Goal: Communication & Community: Answer question/provide support

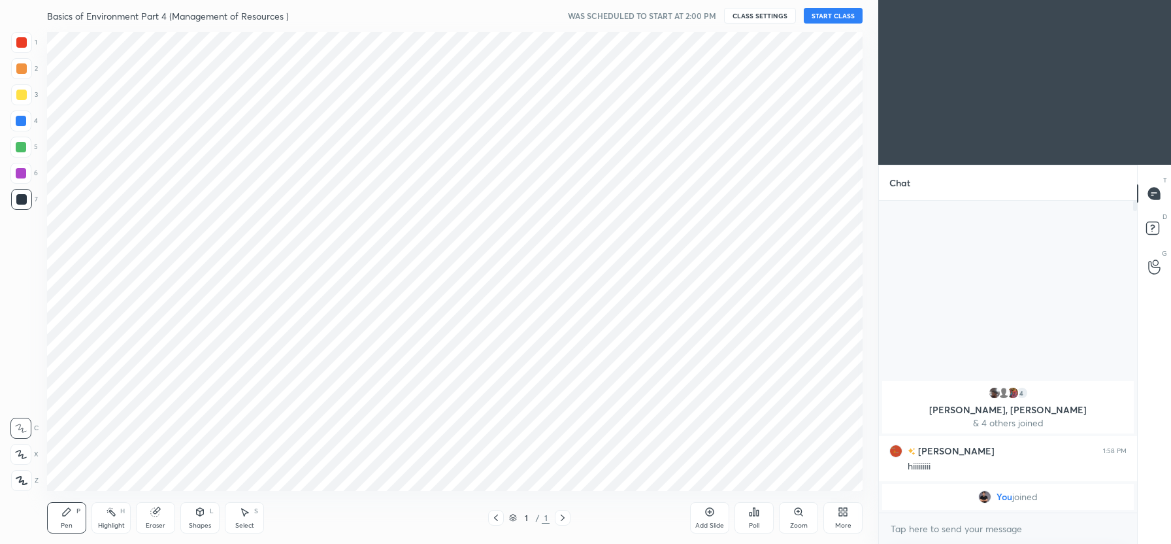
scroll to position [64883, 64517]
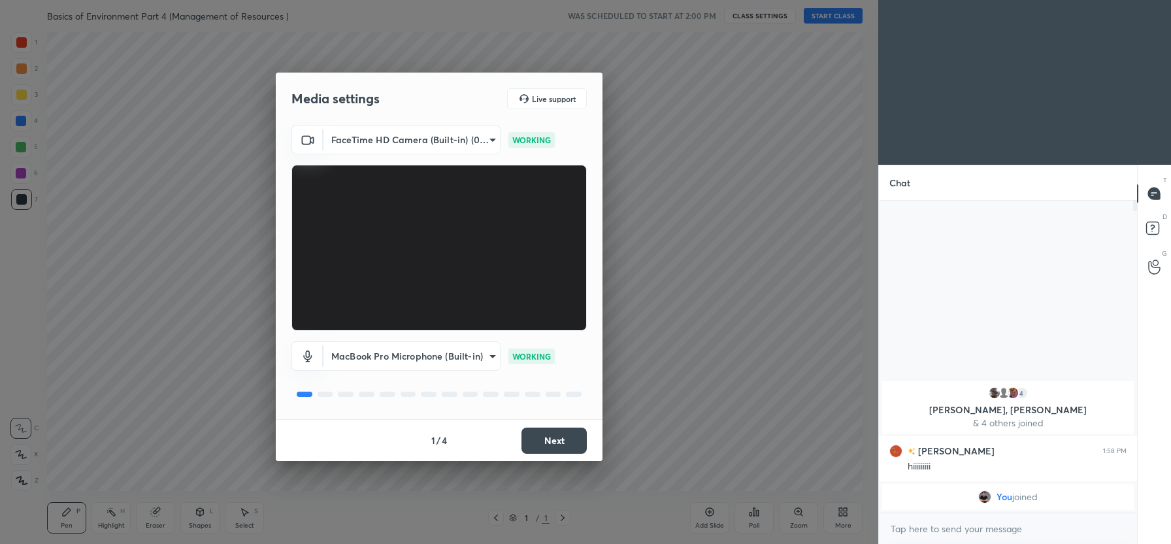
click at [550, 446] on button "Next" at bounding box center [553, 440] width 65 height 26
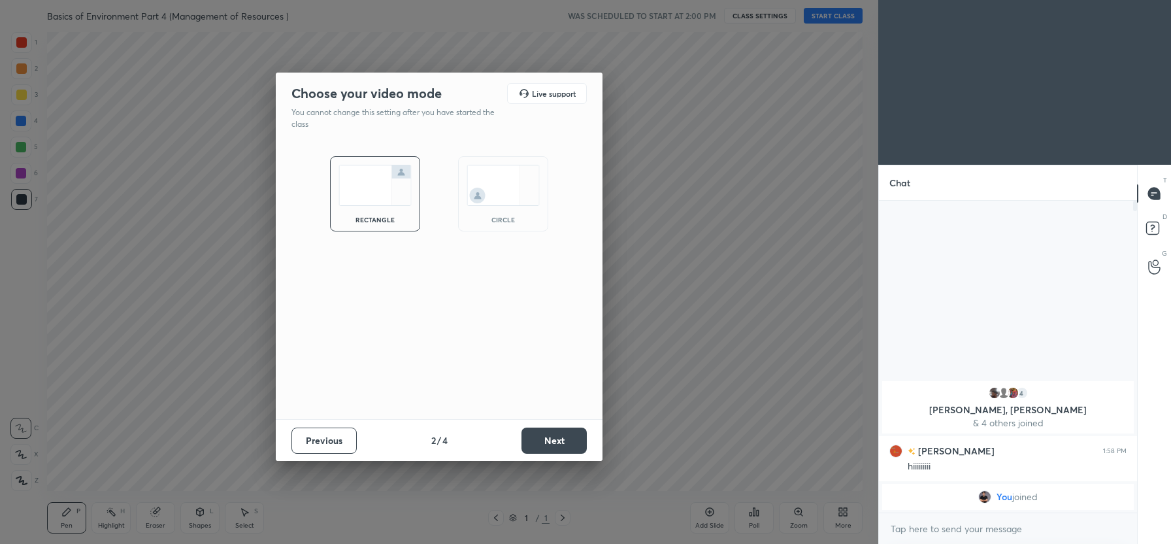
click at [571, 442] on button "Next" at bounding box center [553, 440] width 65 height 26
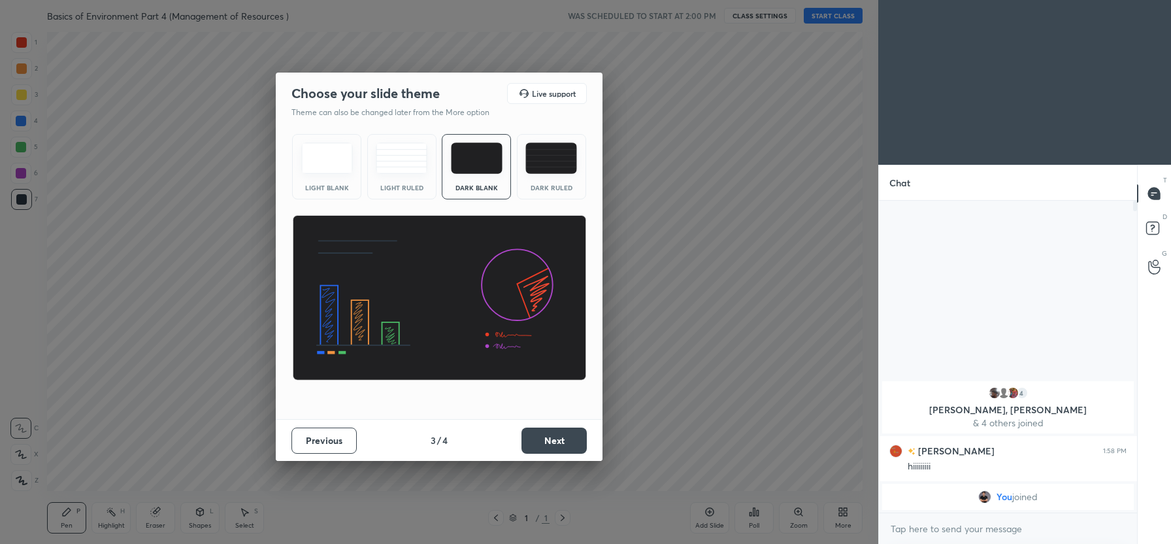
click at [571, 442] on button "Next" at bounding box center [553, 440] width 65 height 26
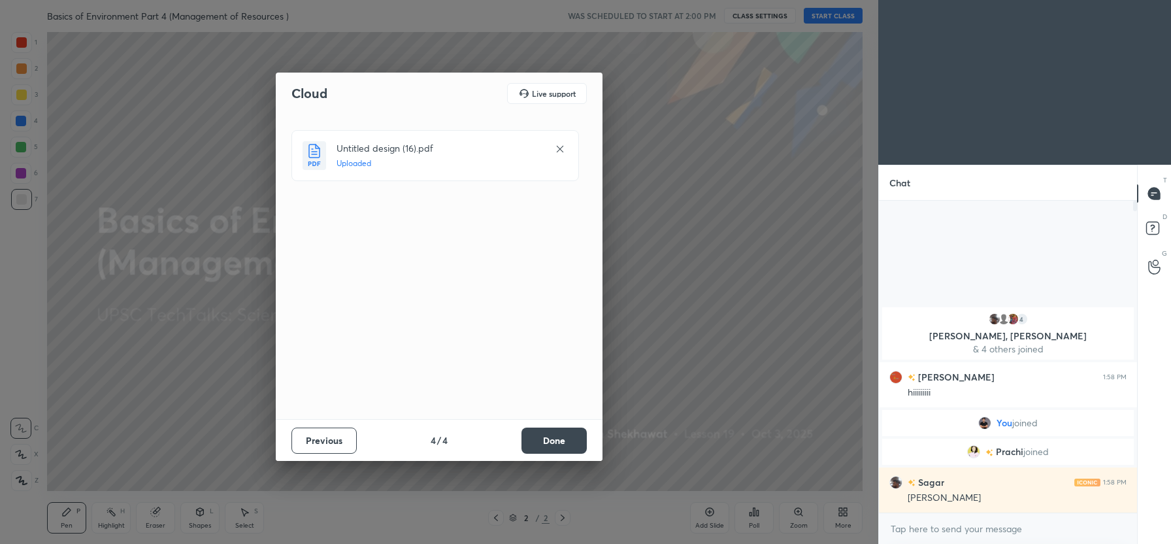
click at [546, 439] on button "Done" at bounding box center [553, 440] width 65 height 26
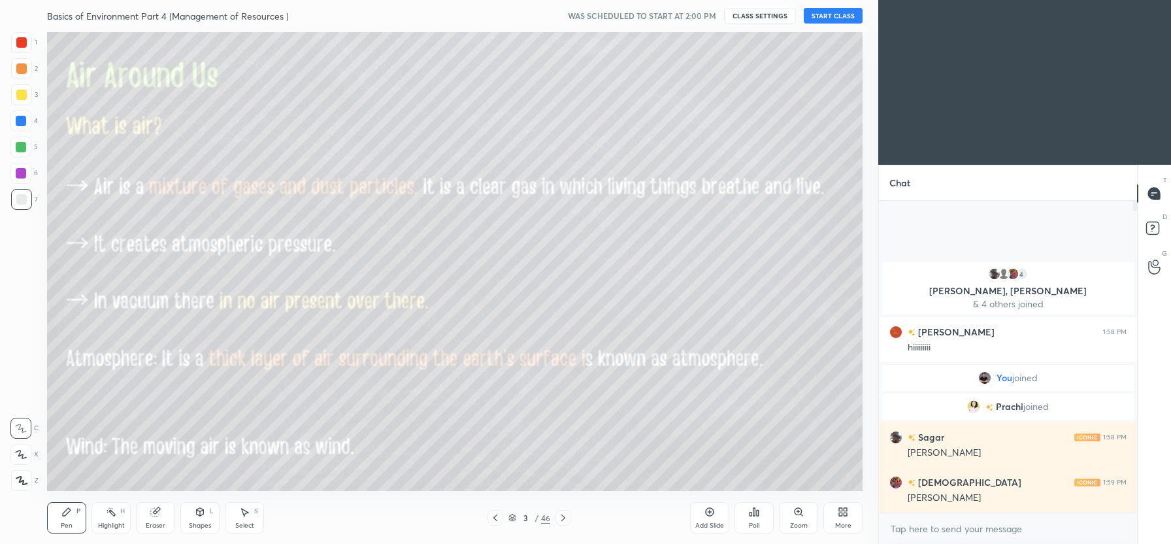
click at [831, 17] on button "START CLASS" at bounding box center [833, 16] width 59 height 16
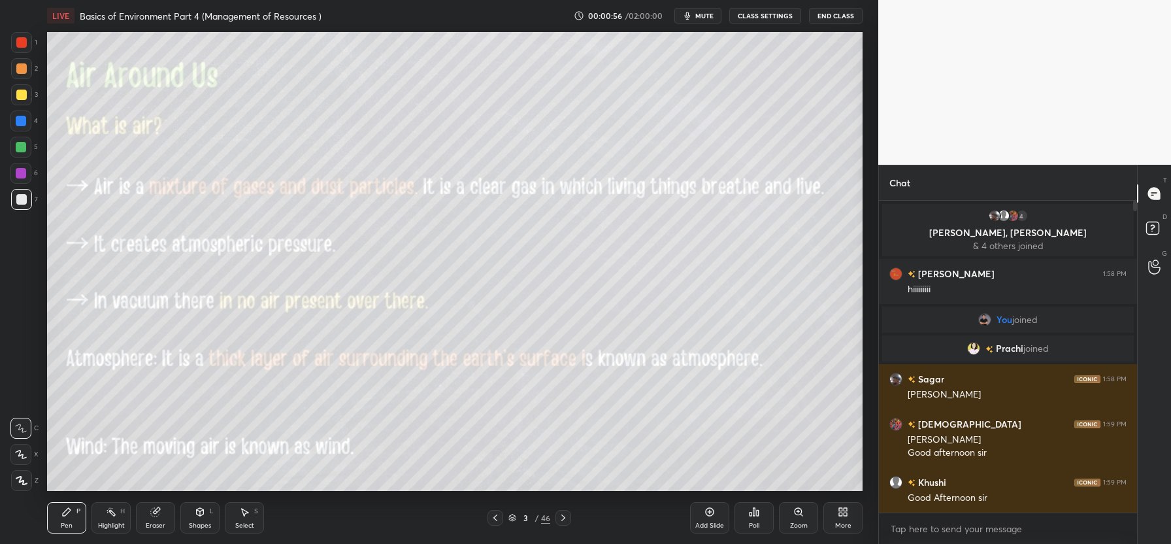
click at [693, 19] on icon "button" at bounding box center [687, 15] width 10 height 10
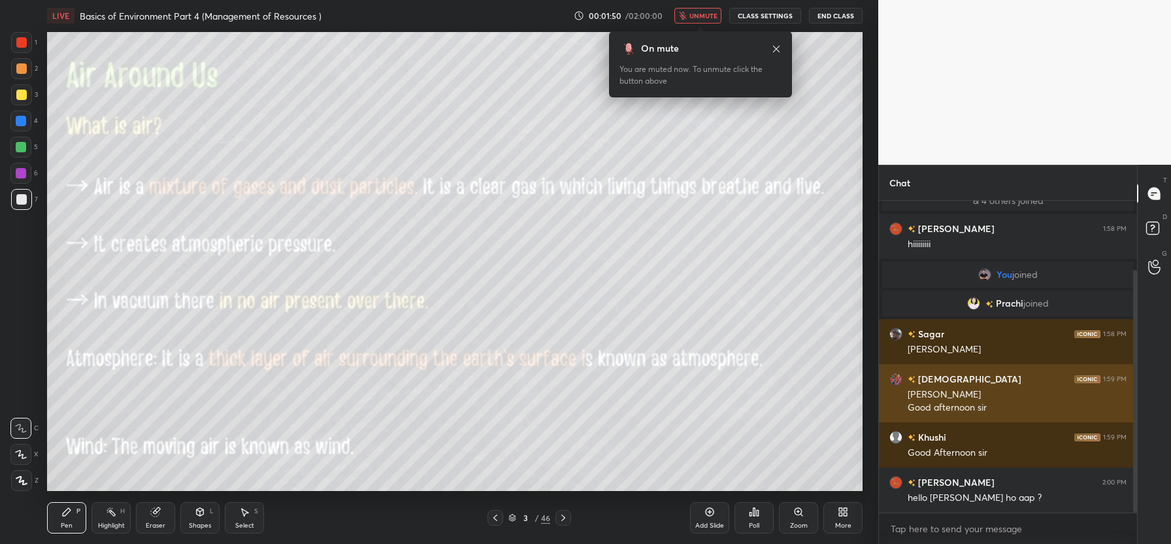
scroll to position [90, 0]
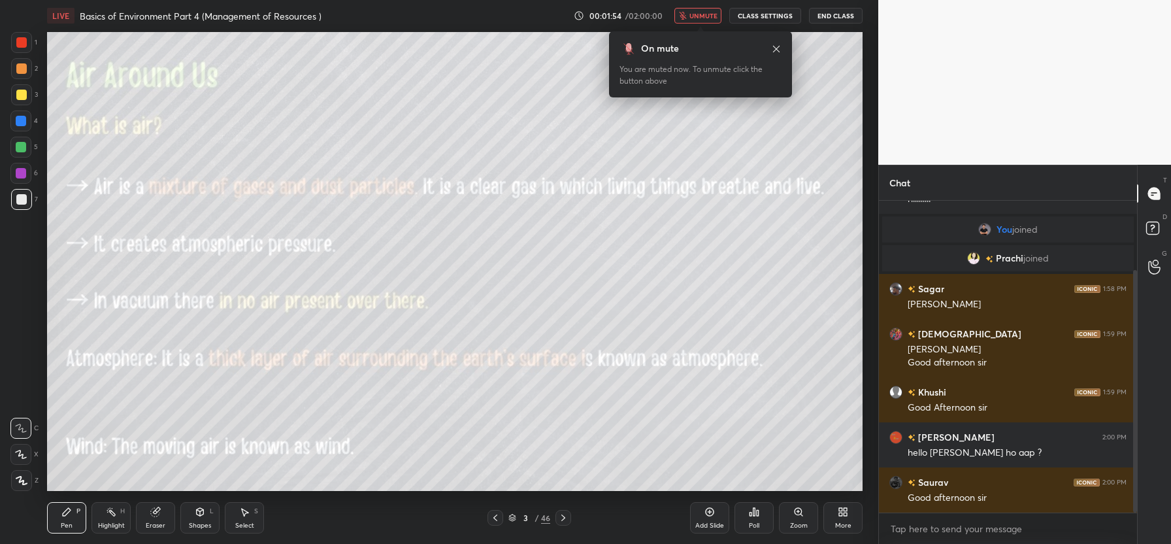
click at [775, 47] on icon at bounding box center [776, 49] width 10 height 10
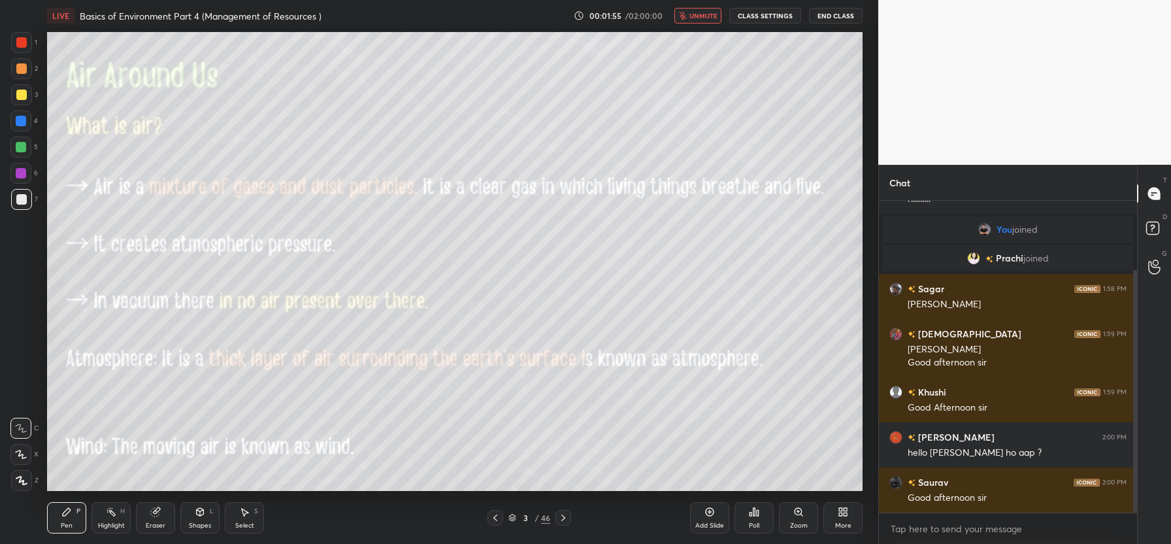
click at [707, 16] on span "unmute" at bounding box center [703, 15] width 28 height 9
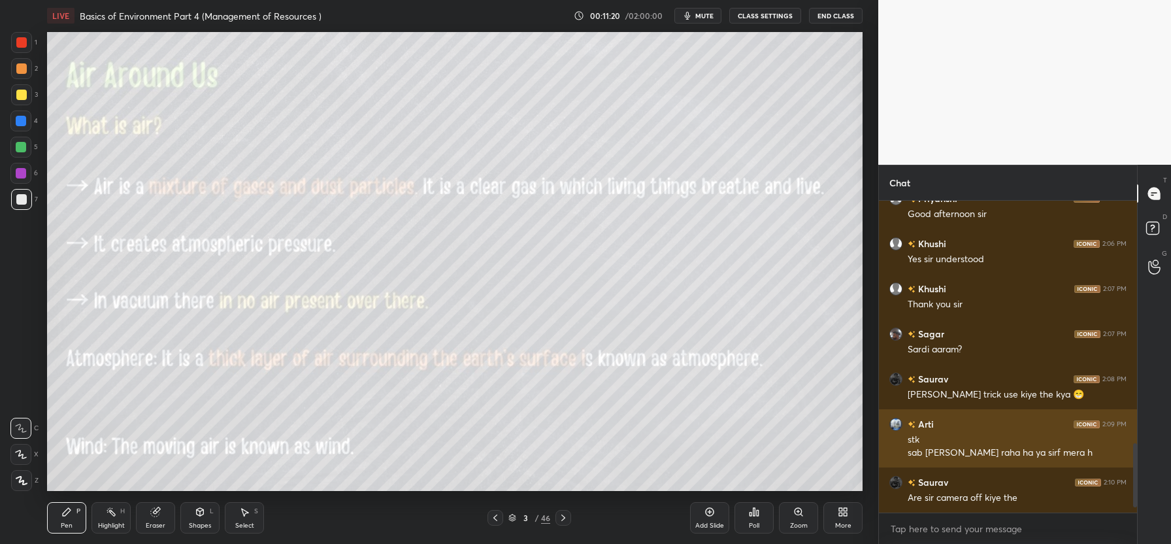
scroll to position [1140, 0]
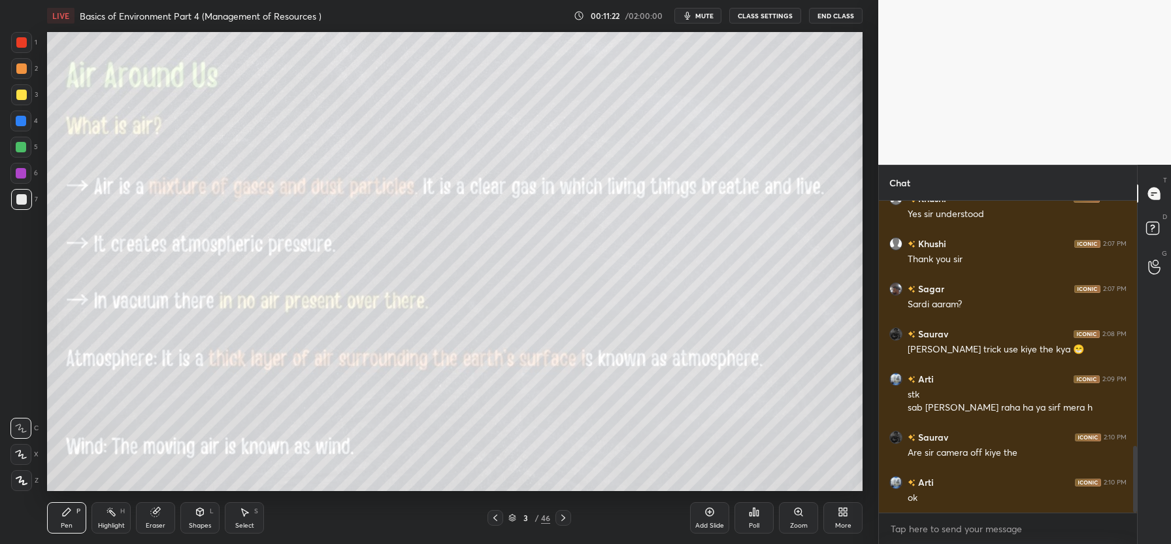
drag, startPoint x: 23, startPoint y: 97, endPoint x: 34, endPoint y: 102, distance: 12.3
click at [22, 97] on div at bounding box center [21, 95] width 10 height 10
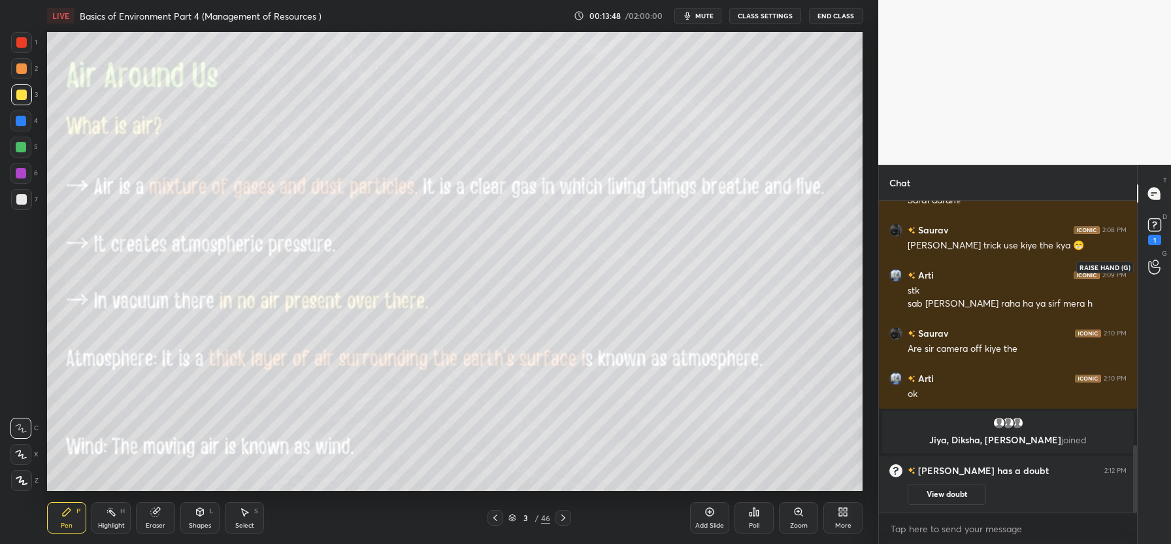
scroll to position [1136, 0]
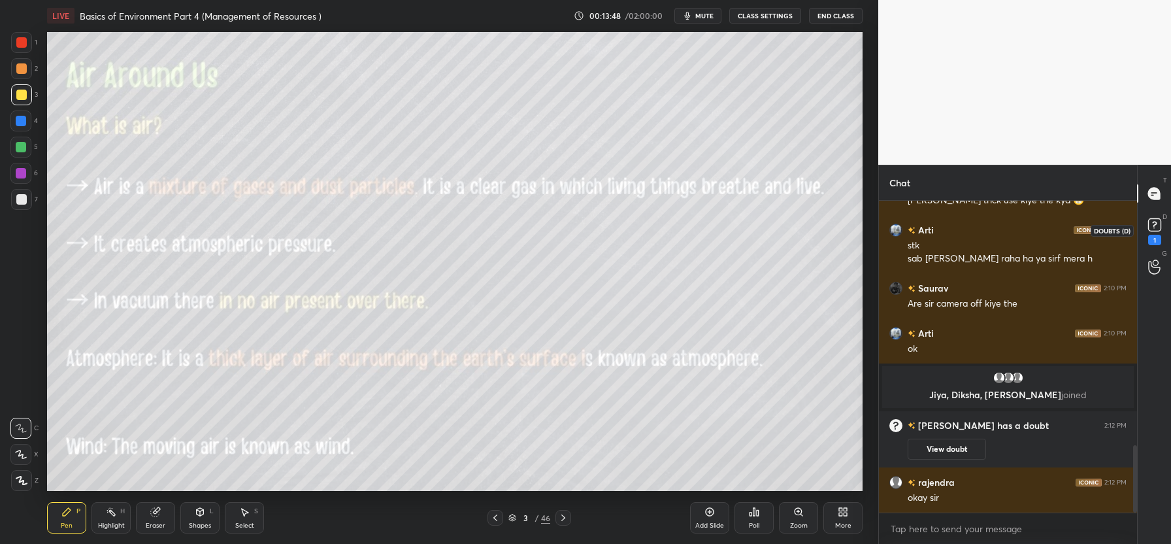
click at [1148, 223] on rect at bounding box center [1154, 225] width 12 height 12
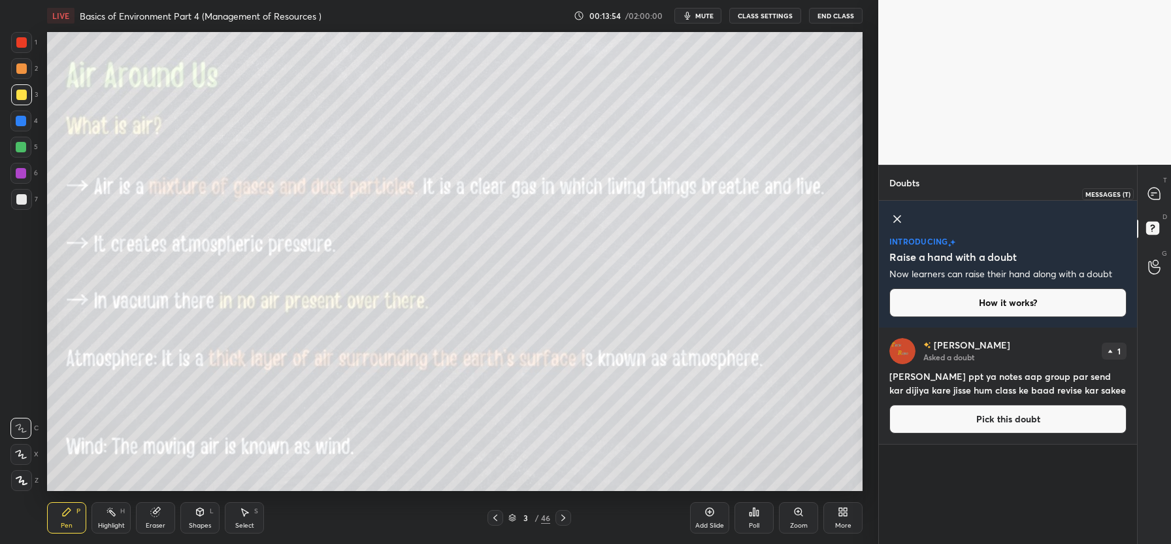
click at [1157, 193] on icon at bounding box center [1154, 194] width 12 height 12
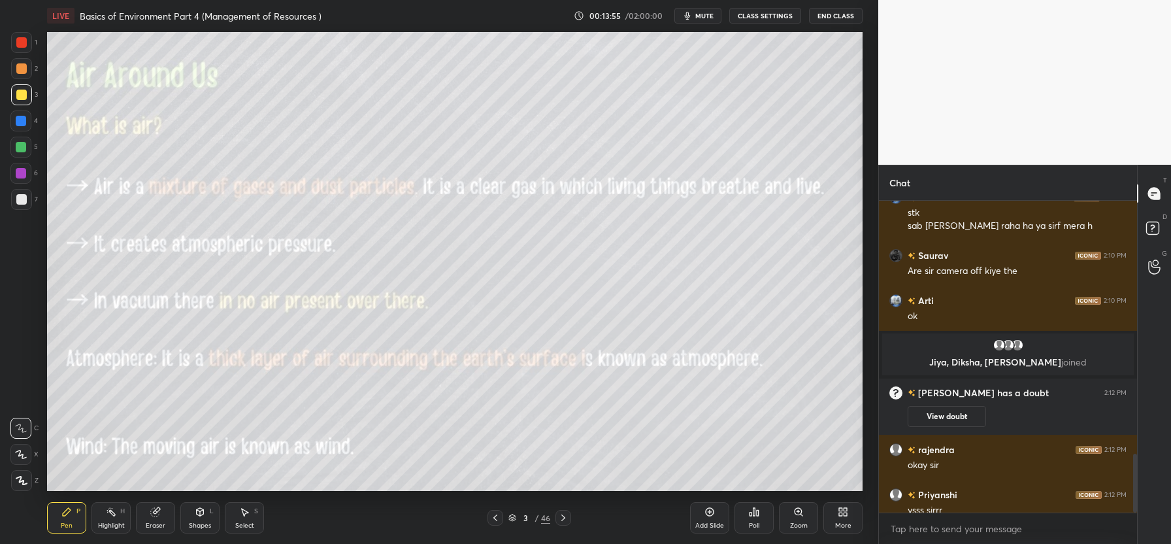
scroll to position [1334, 0]
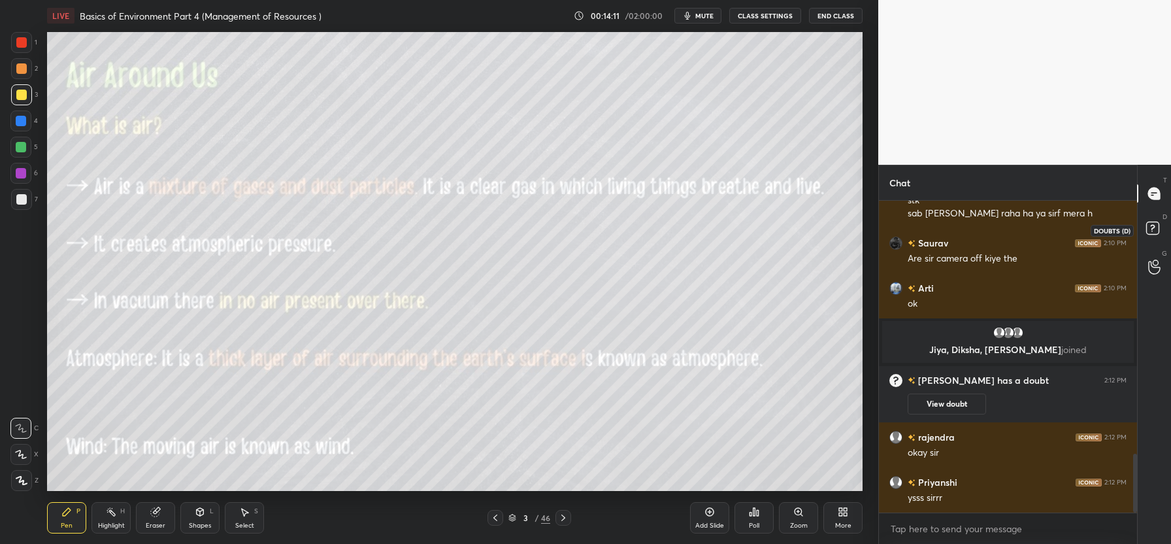
click at [1155, 233] on rect at bounding box center [1152, 228] width 12 height 12
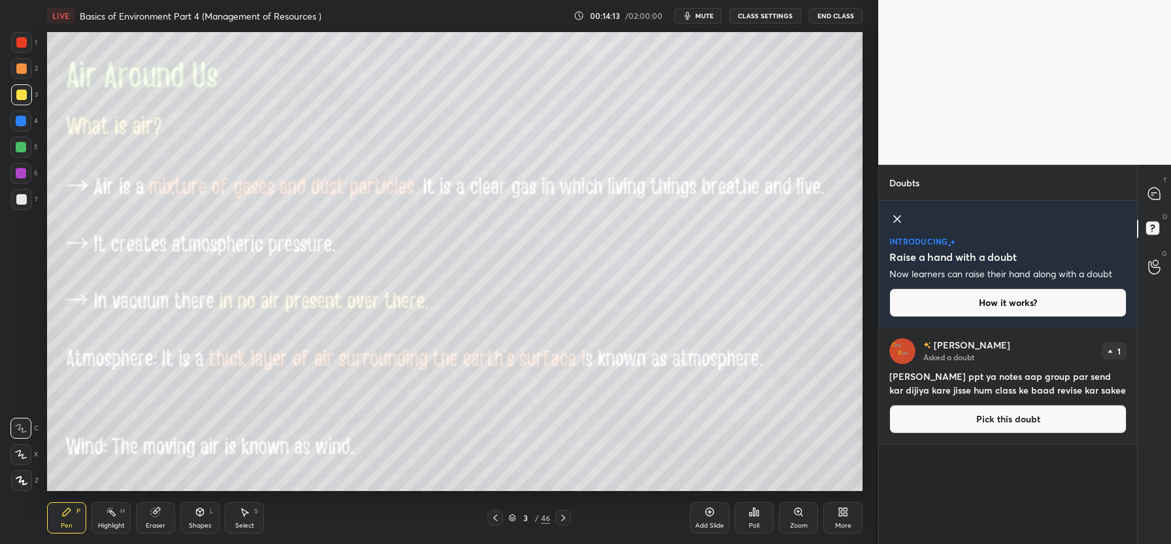
click at [978, 422] on button "Pick this doubt" at bounding box center [1007, 418] width 237 height 29
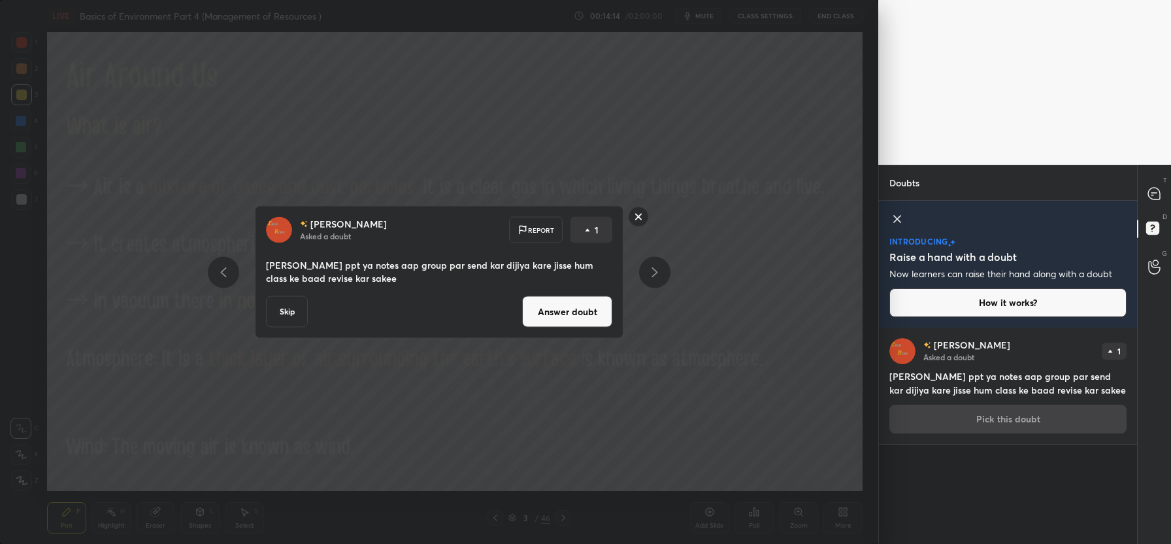
click at [589, 318] on button "Answer doubt" at bounding box center [567, 311] width 90 height 31
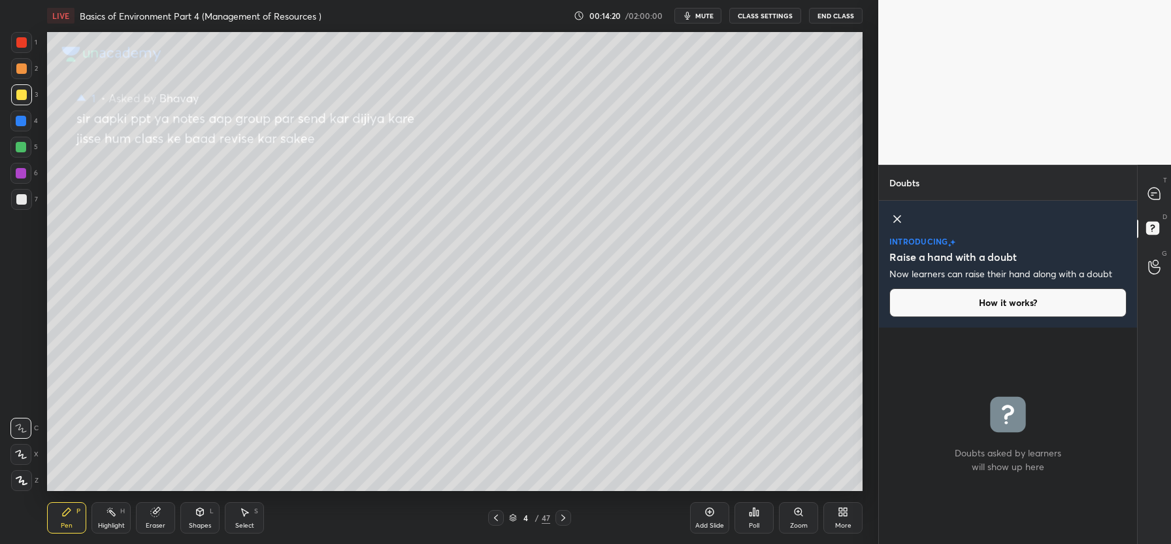
click at [893, 223] on icon at bounding box center [897, 219] width 16 height 16
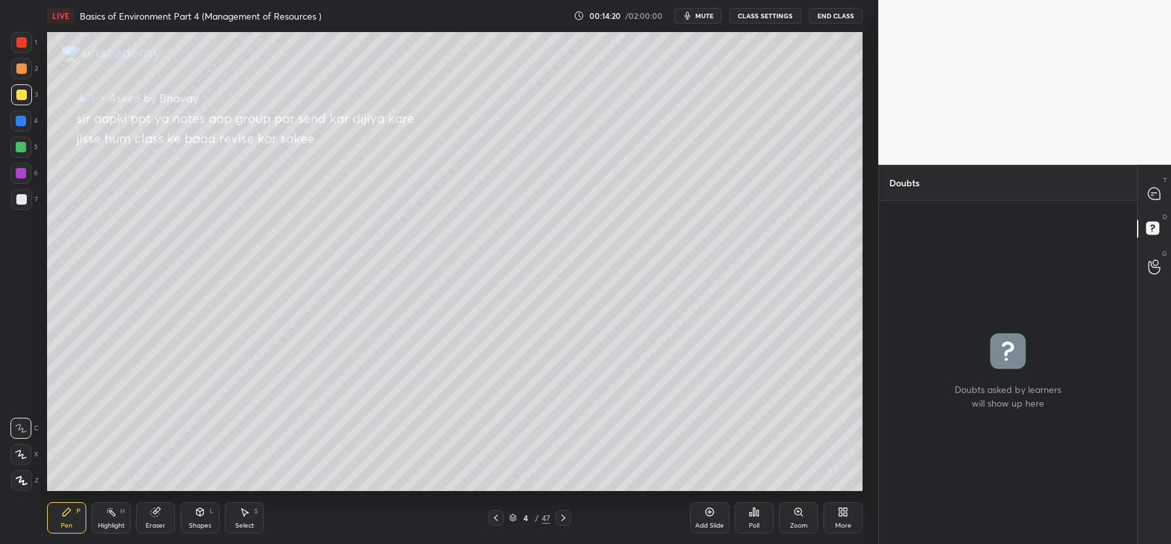
scroll to position [339, 254]
click at [1154, 197] on icon at bounding box center [1154, 194] width 12 height 12
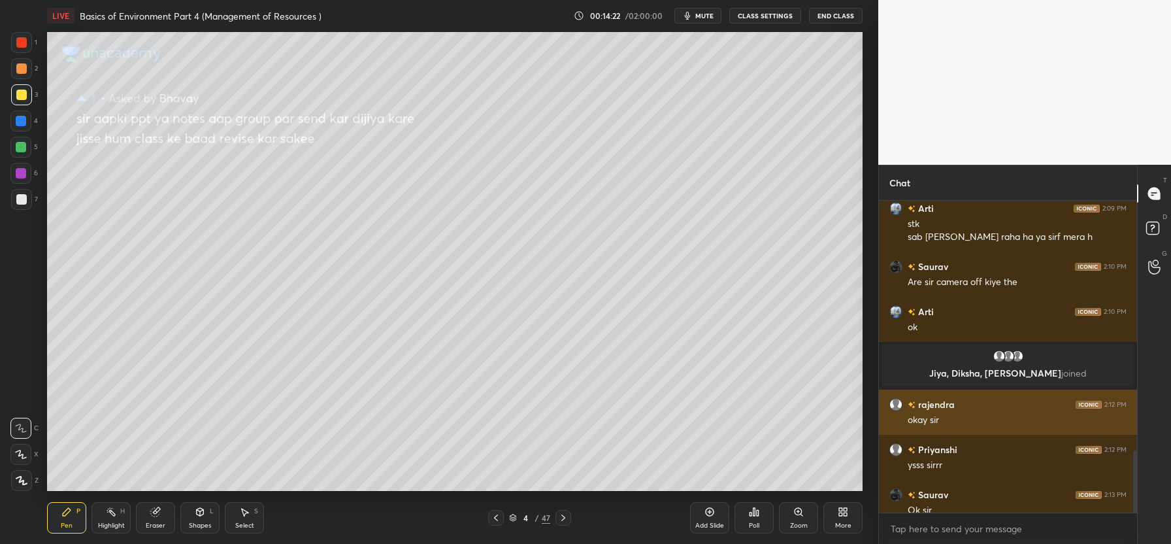
scroll to position [1323, 0]
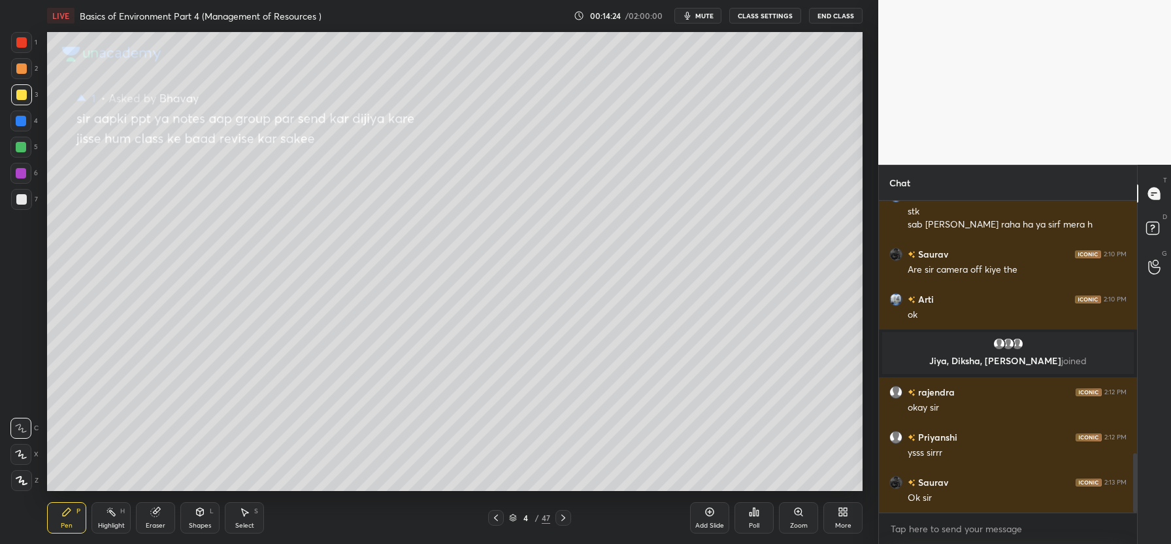
click at [487, 514] on div "4 / 47" at bounding box center [529, 518] width 321 height 16
click at [491, 516] on icon at bounding box center [496, 517] width 10 height 10
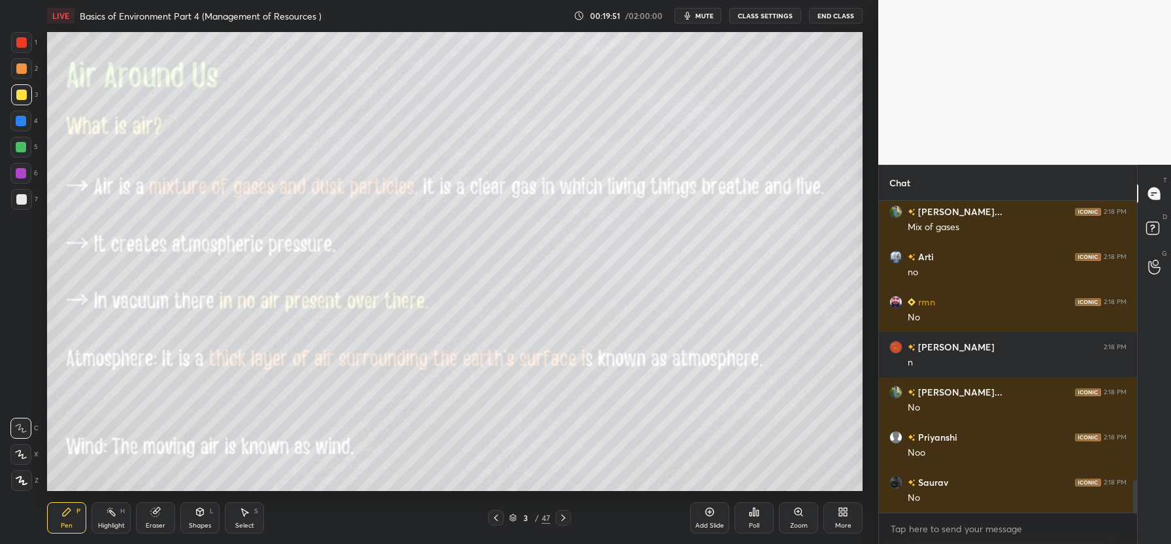
scroll to position [2680, 0]
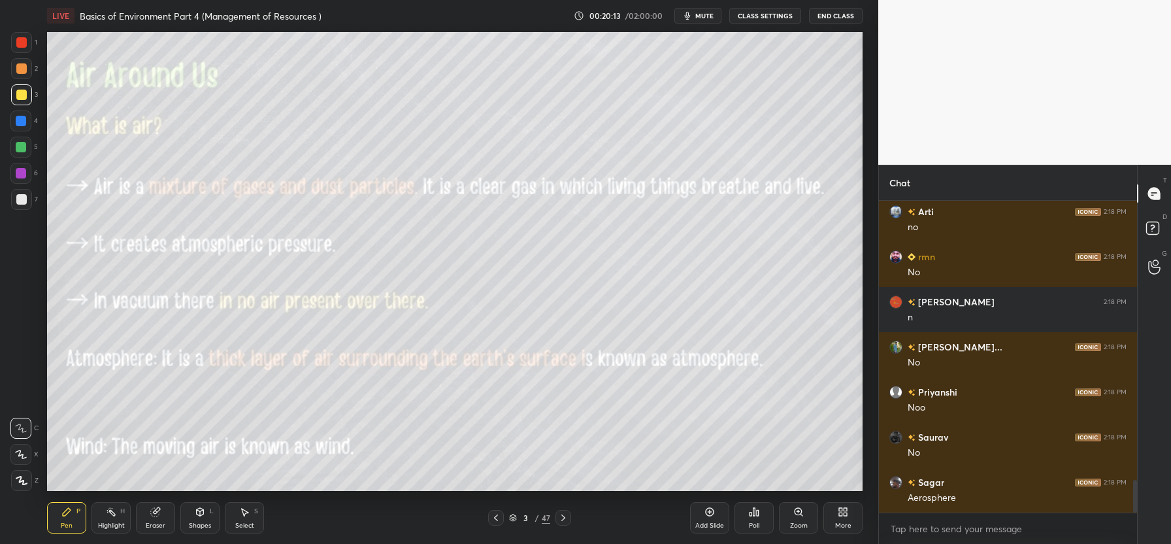
click at [154, 516] on icon at bounding box center [155, 512] width 8 height 8
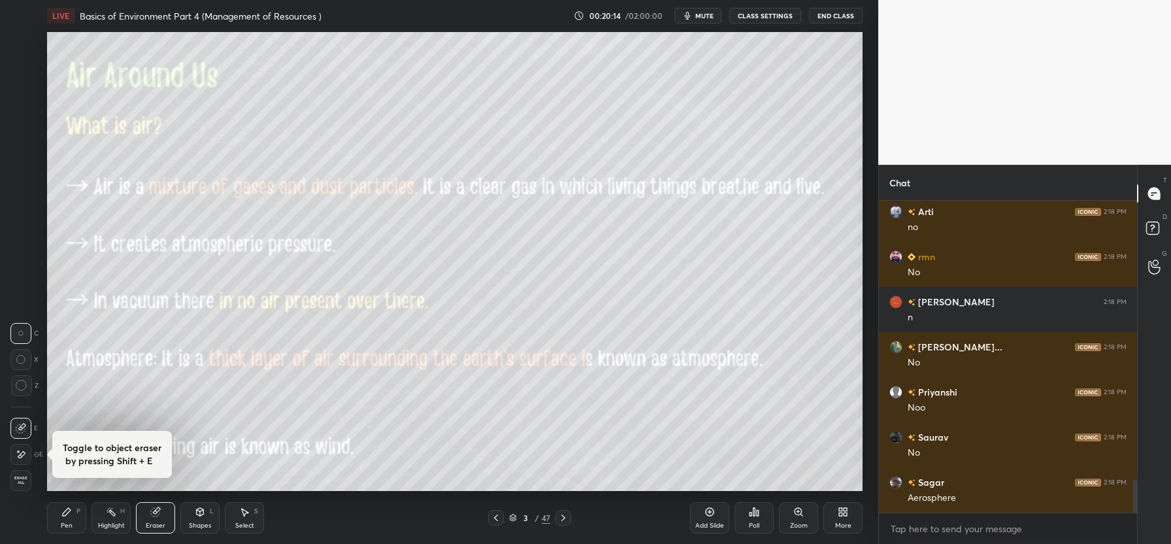
click at [19, 480] on span "Erase all" at bounding box center [21, 480] width 20 height 9
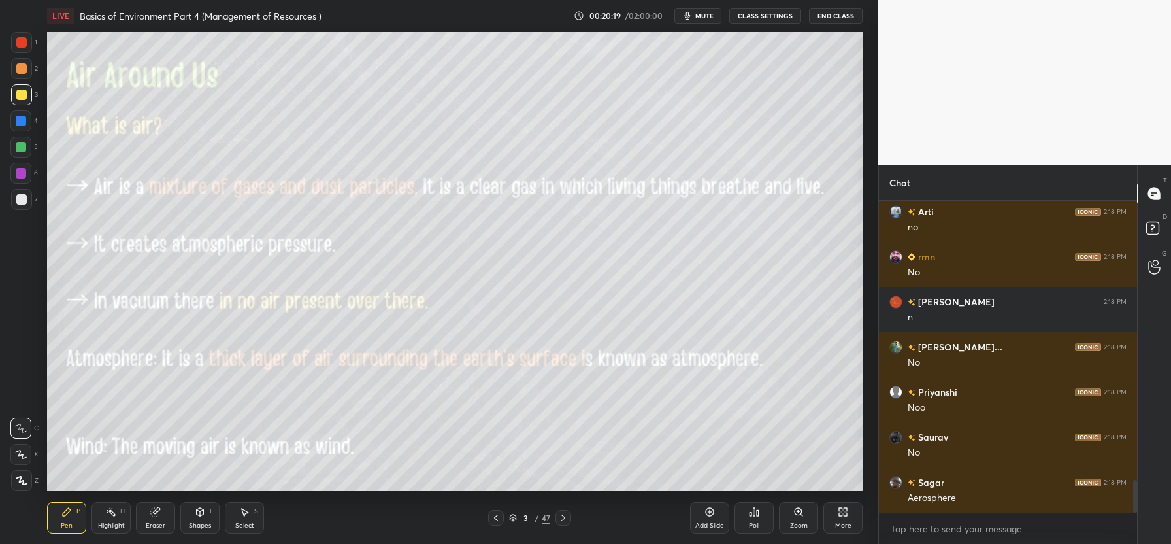
click at [709, 510] on icon at bounding box center [709, 511] width 10 height 10
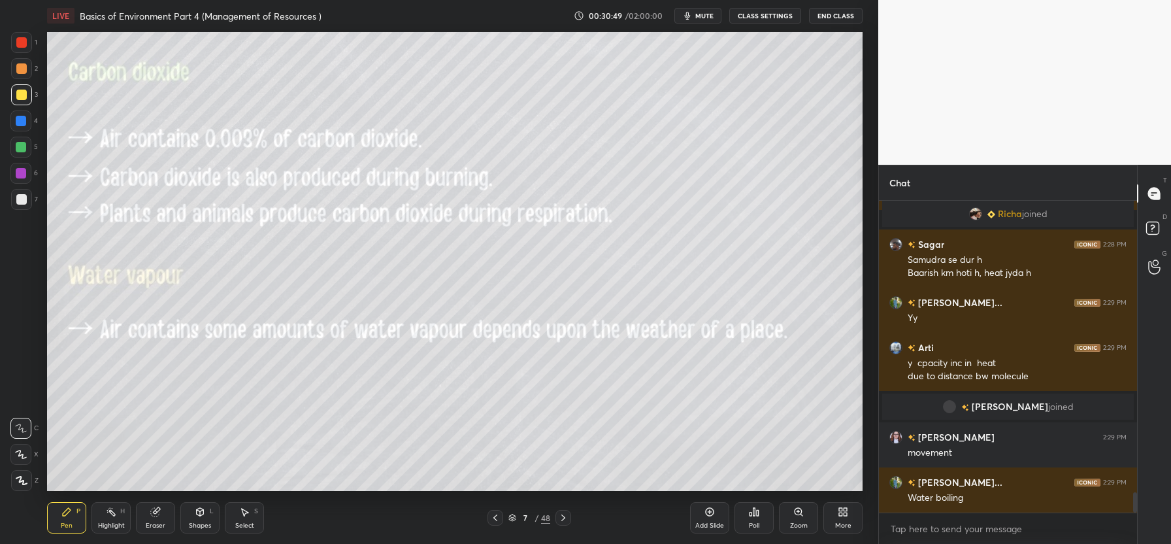
scroll to position [4537, 0]
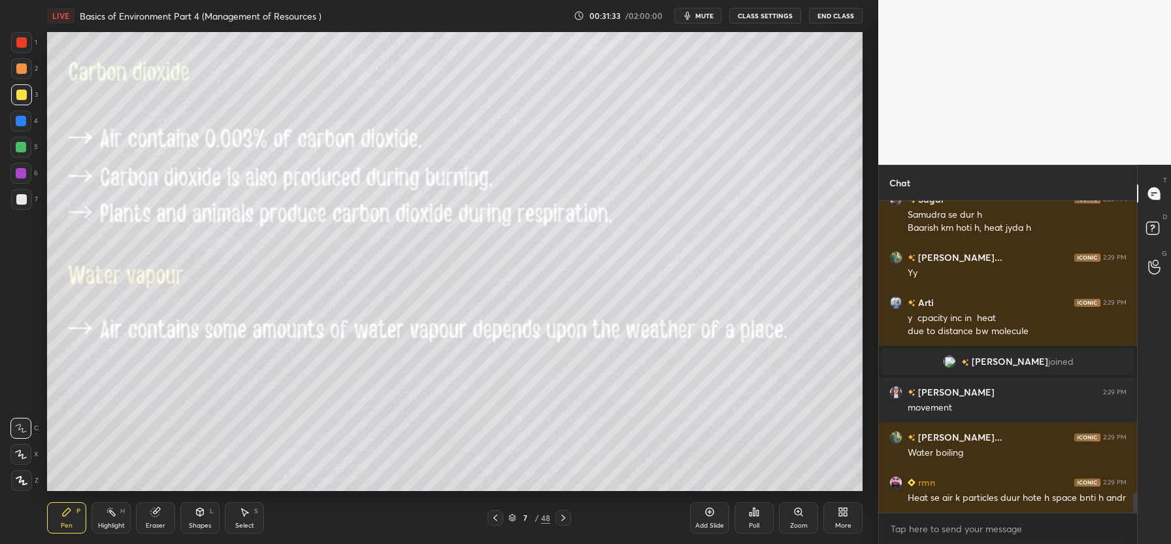
click at [566, 516] on icon at bounding box center [563, 517] width 10 height 10
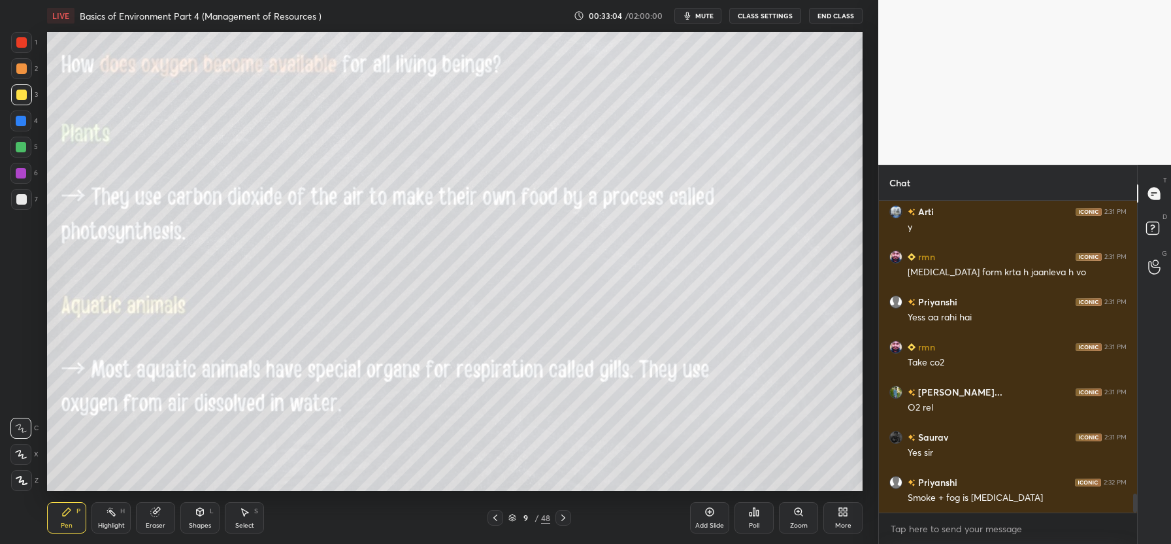
scroll to position [4897, 0]
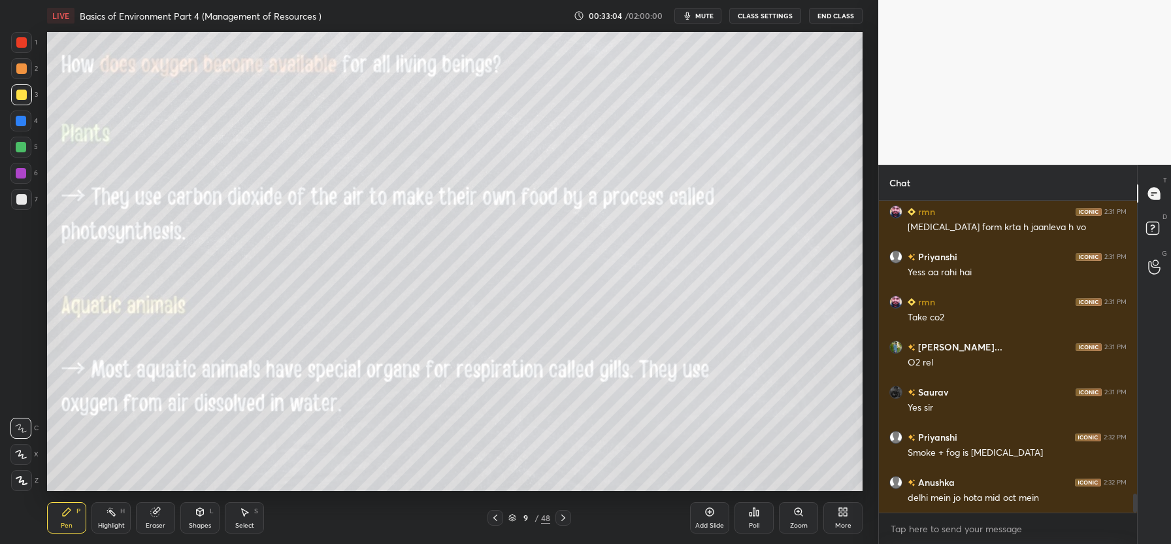
drag, startPoint x: 154, startPoint y: 521, endPoint x: 140, endPoint y: 514, distance: 16.1
click at [154, 519] on div "Eraser" at bounding box center [155, 517] width 39 height 31
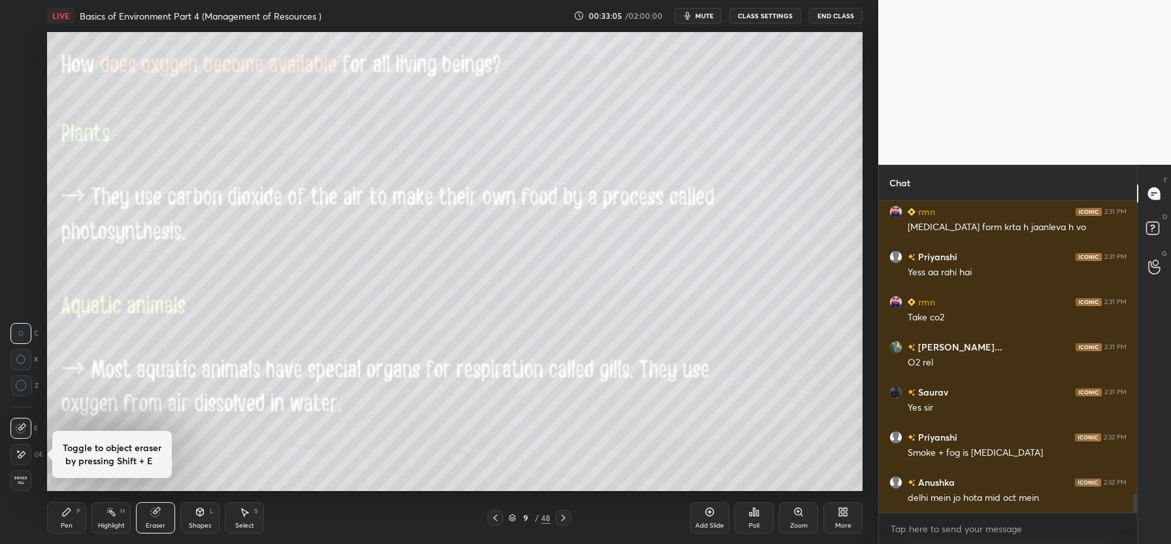
click at [20, 477] on span "Erase all" at bounding box center [21, 480] width 20 height 9
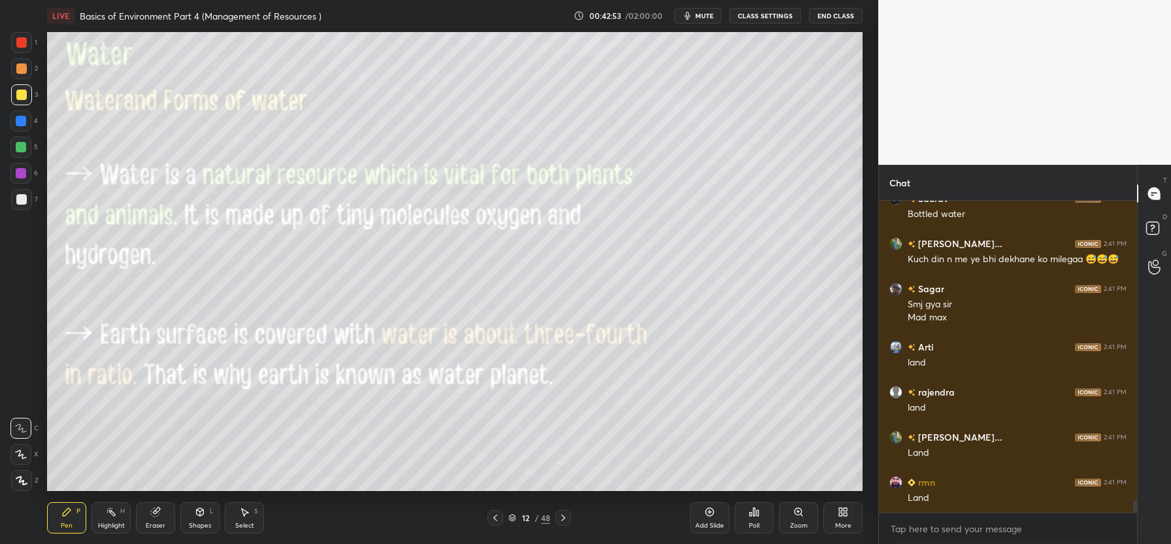
scroll to position [7995, 0]
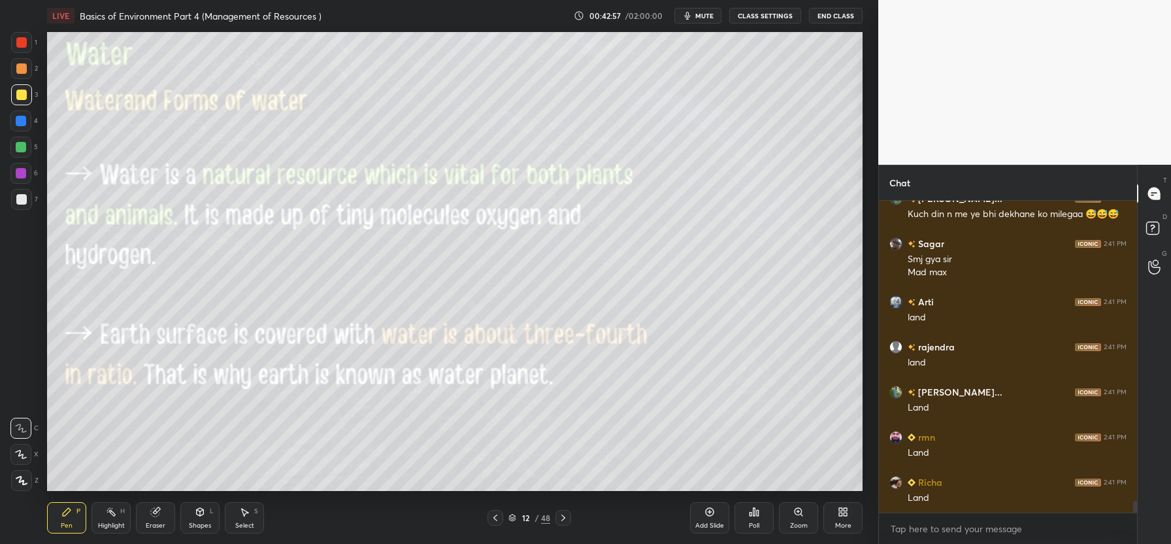
click at [568, 510] on div at bounding box center [563, 518] width 16 height 16
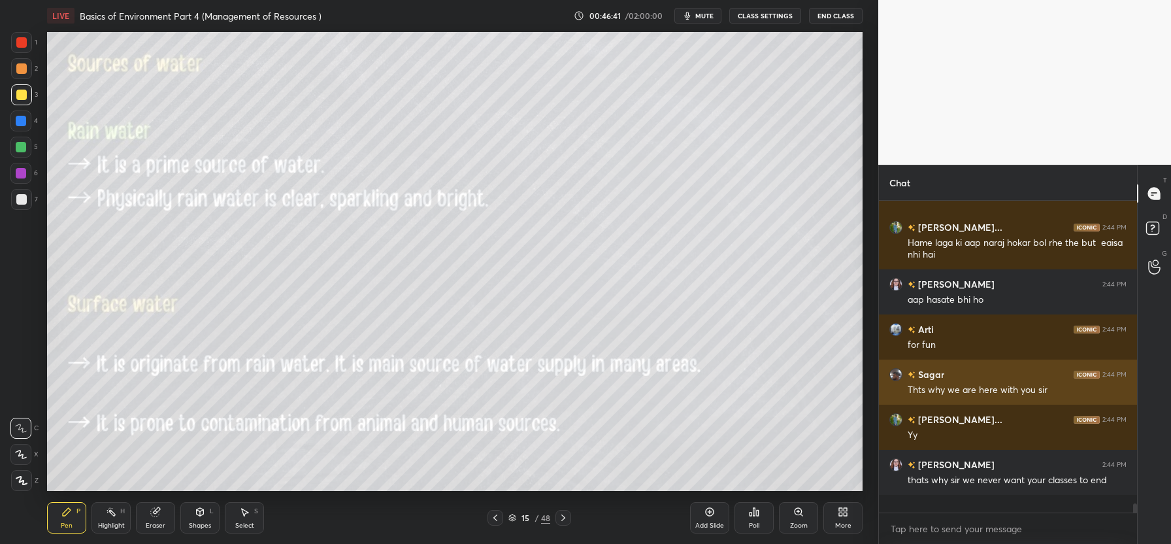
scroll to position [9379, 0]
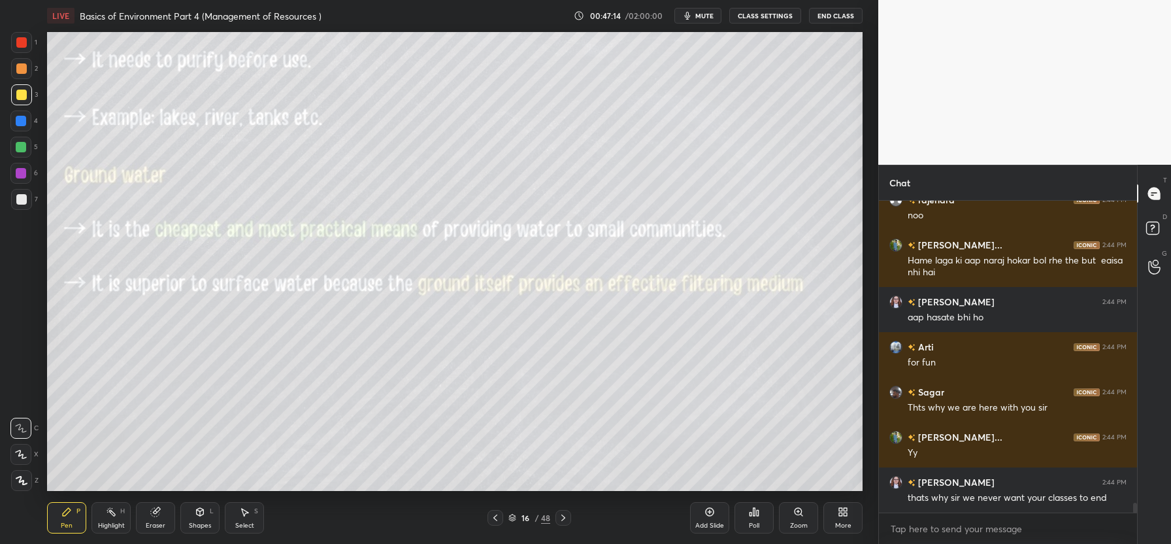
click at [346, 21] on div "LIVE Basics of Environment Part 4 (Management of Resources ) 00:47:14 / 02:00:0…" at bounding box center [455, 272] width 826 height 544
click at [356, 22] on div "LIVE Basics of Environment Part 4 (Management of Resources ) 00:47:14 / 02:00:0…" at bounding box center [455, 272] width 826 height 544
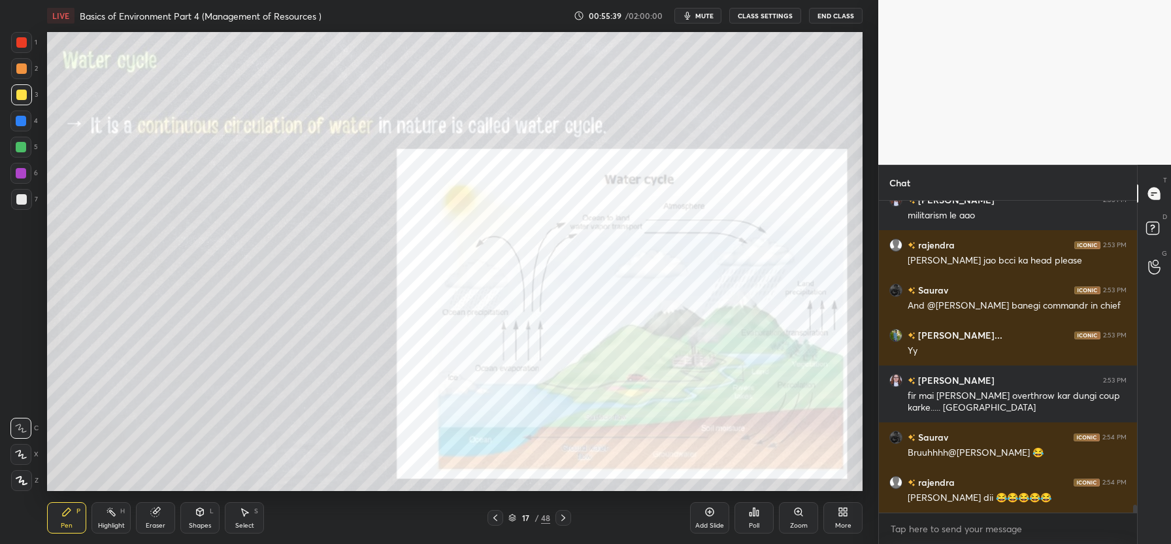
scroll to position [11850, 0]
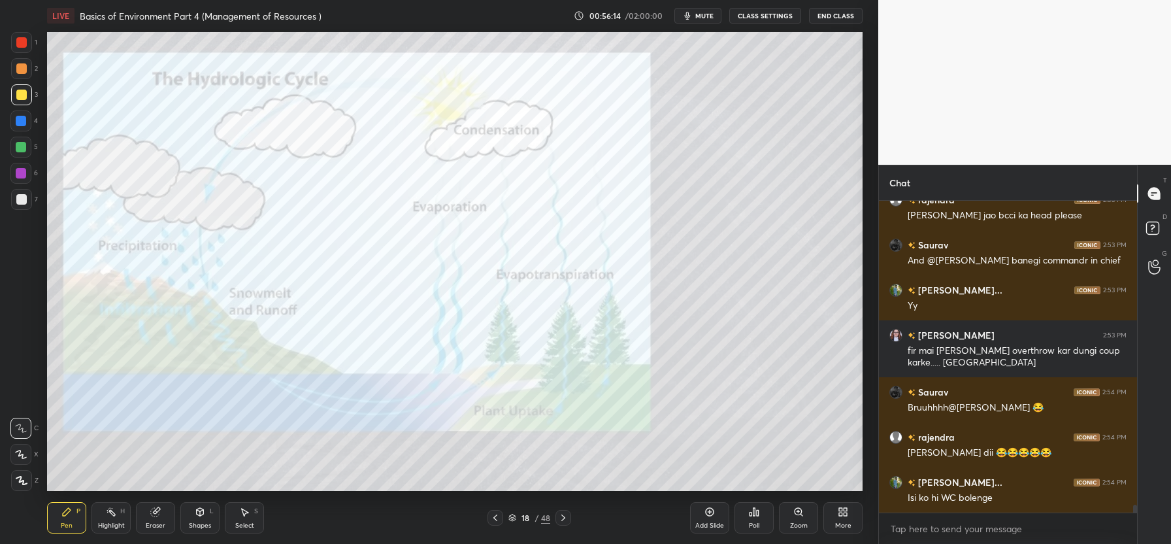
click at [22, 44] on div at bounding box center [21, 42] width 10 height 10
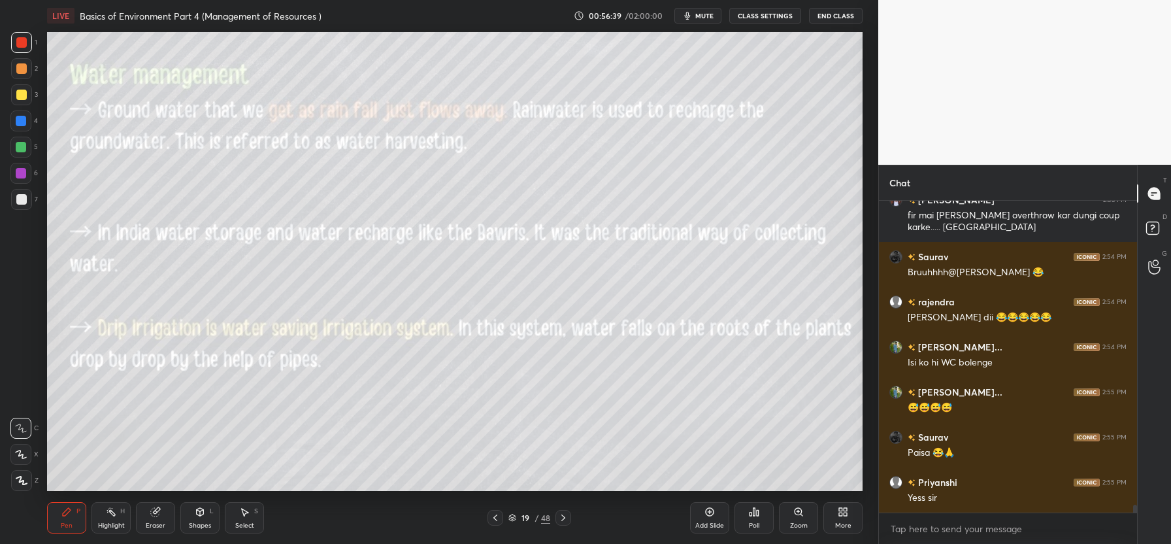
scroll to position [12030, 0]
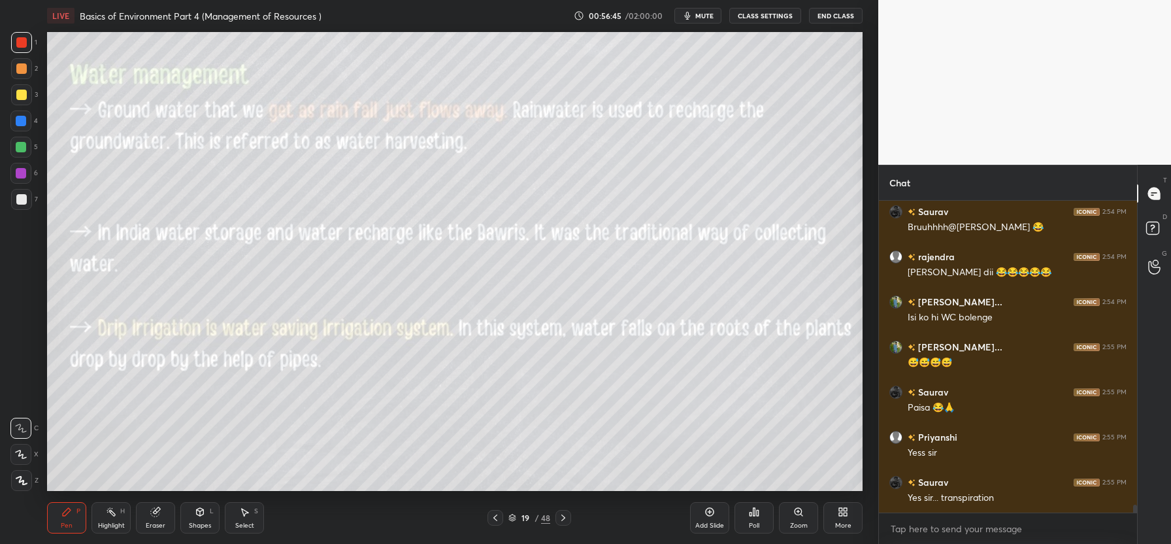
drag, startPoint x: 20, startPoint y: 95, endPoint x: 15, endPoint y: 107, distance: 13.2
click at [22, 96] on div at bounding box center [21, 95] width 10 height 10
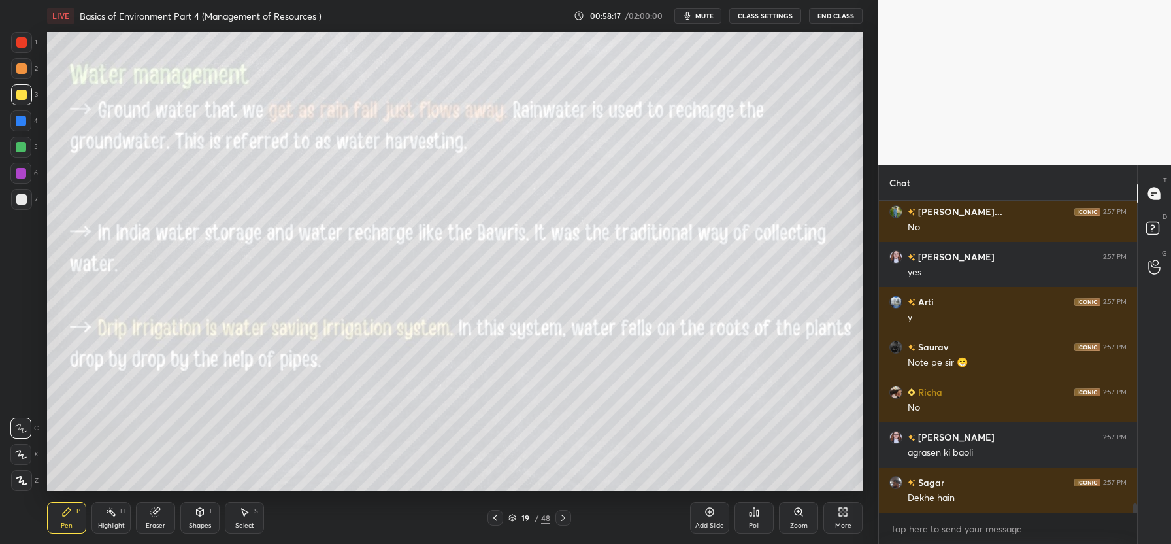
scroll to position [10253, 0]
click at [849, 516] on div "More" at bounding box center [842, 517] width 39 height 31
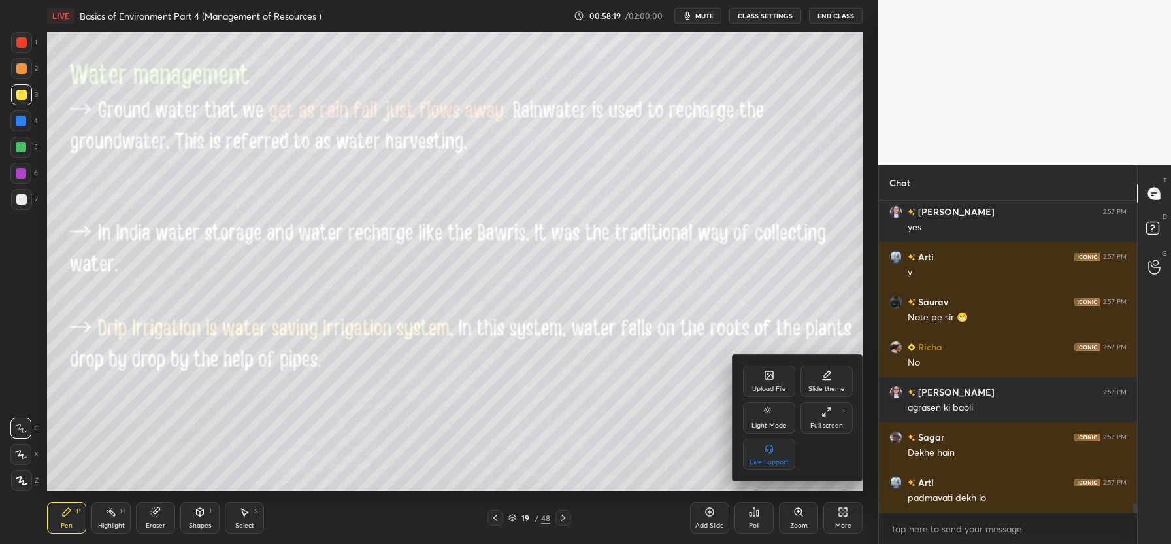
scroll to position [10298, 0]
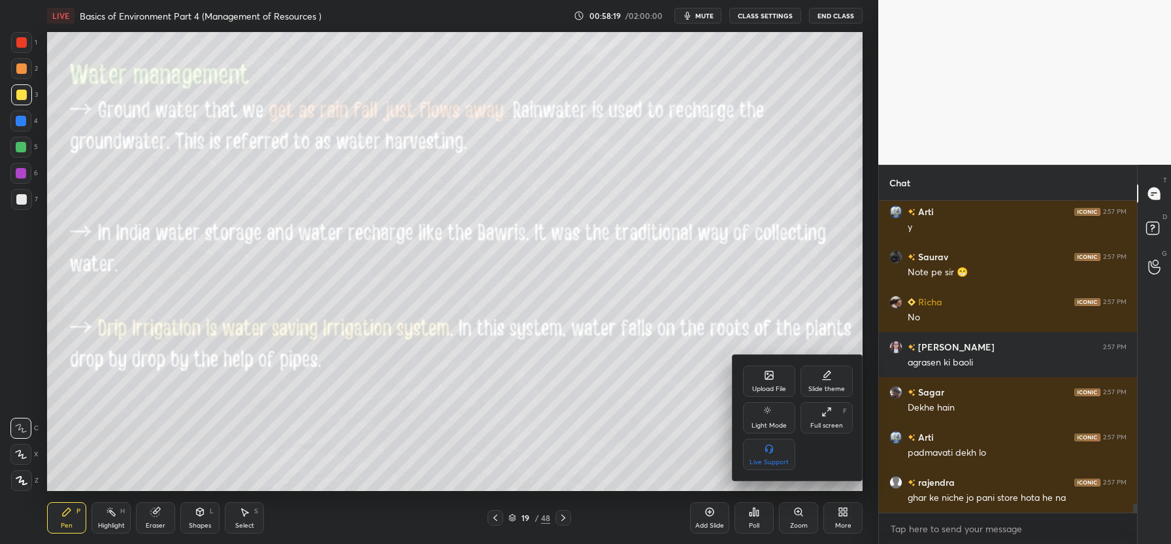
click at [768, 382] on div "Upload File" at bounding box center [769, 380] width 52 height 31
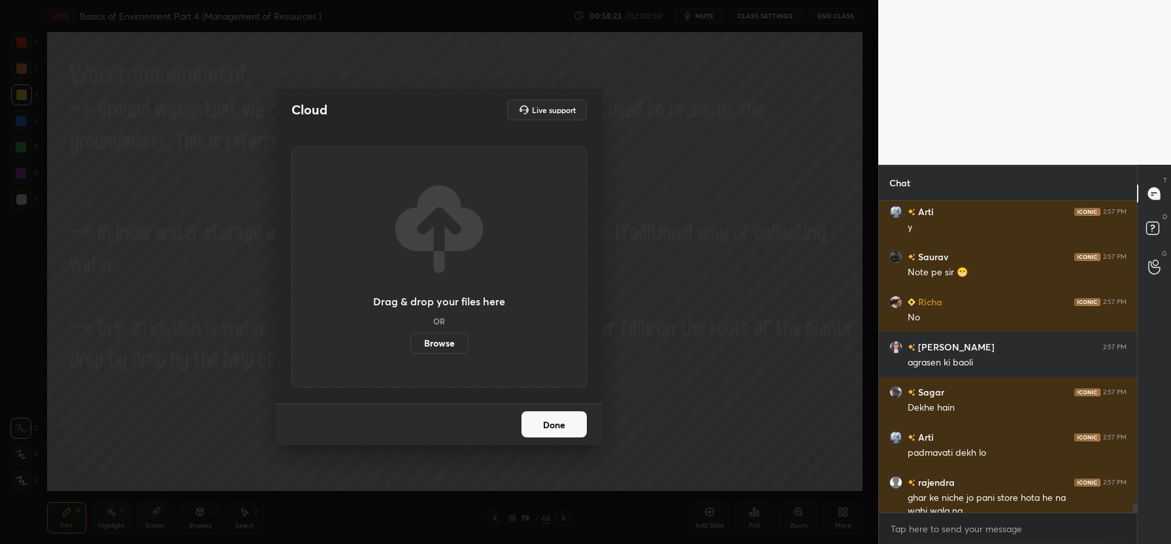
scroll to position [10311, 0]
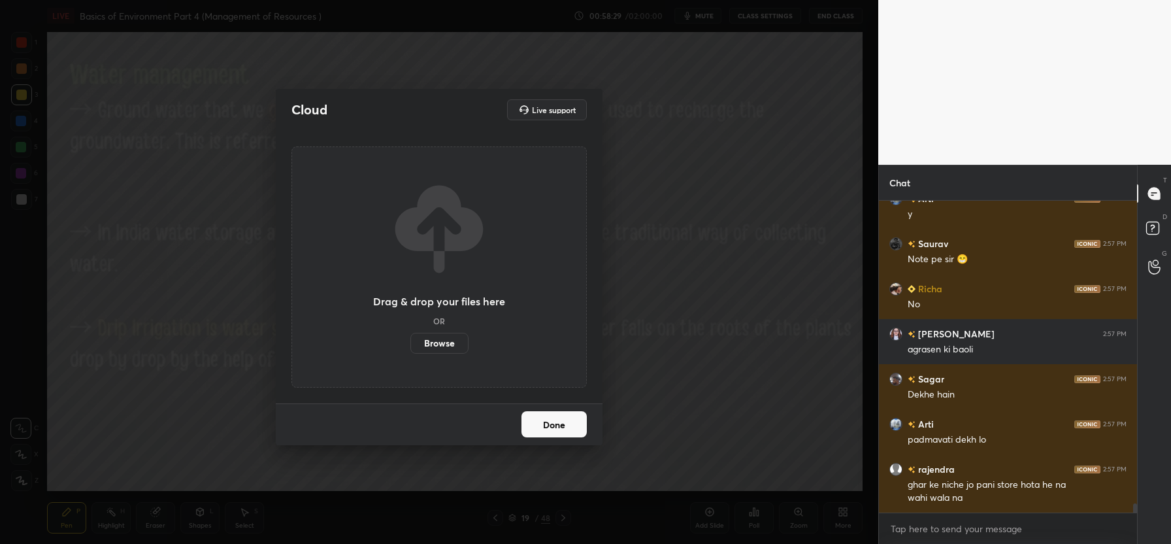
click at [535, 431] on button "Done" at bounding box center [553, 424] width 65 height 26
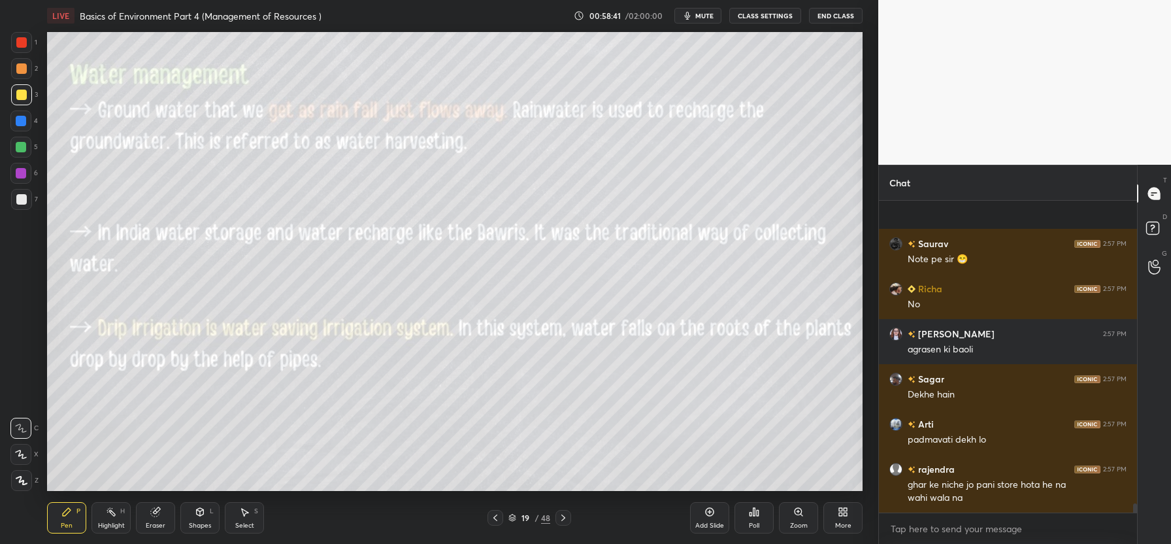
scroll to position [10401, 0]
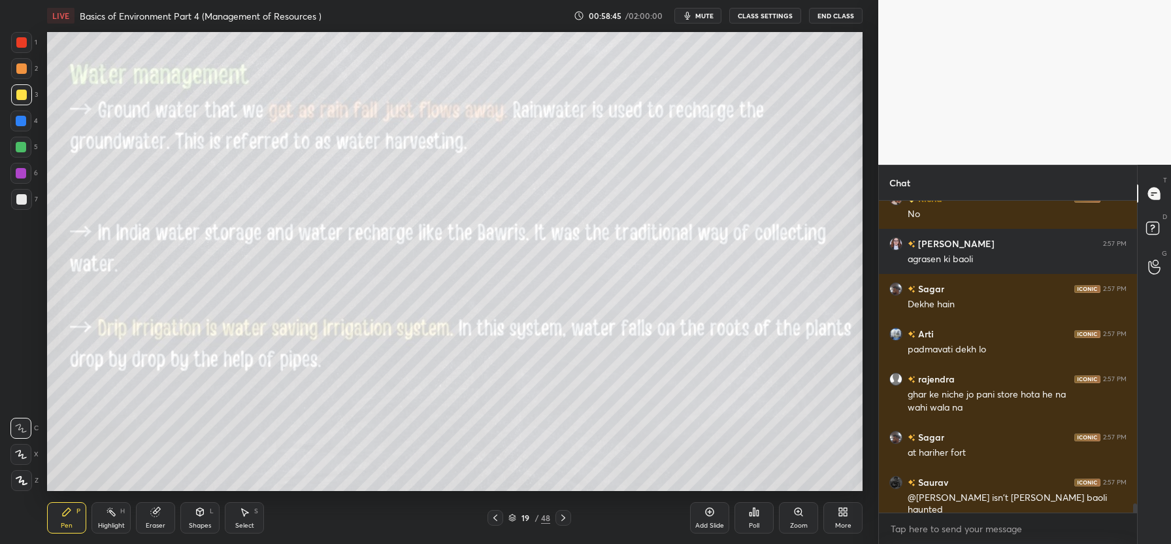
click at [800, 515] on icon at bounding box center [798, 511] width 10 height 10
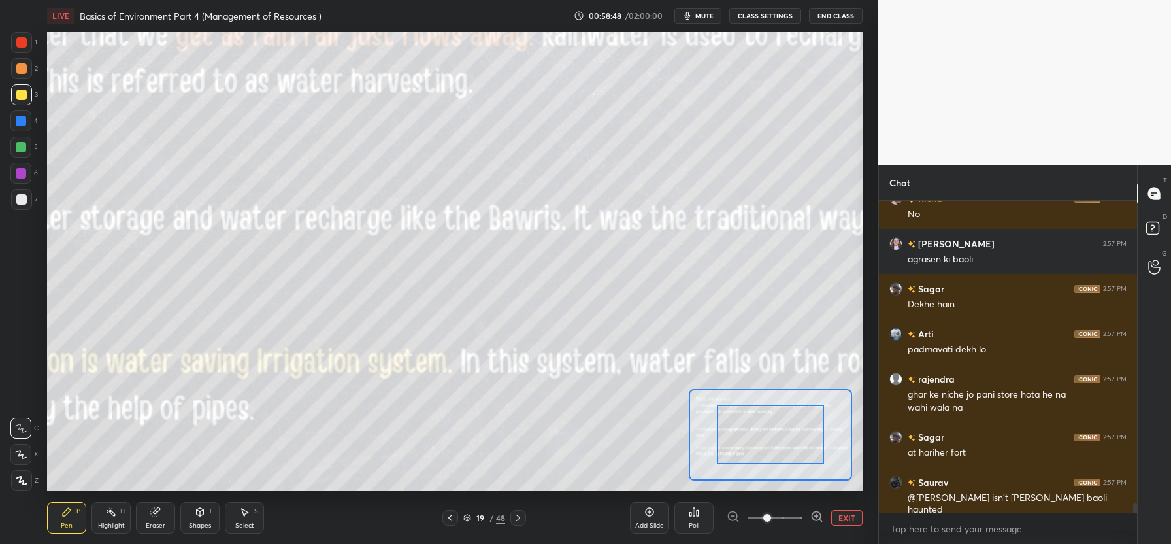
click at [849, 519] on button "EXIT" at bounding box center [846, 518] width 31 height 16
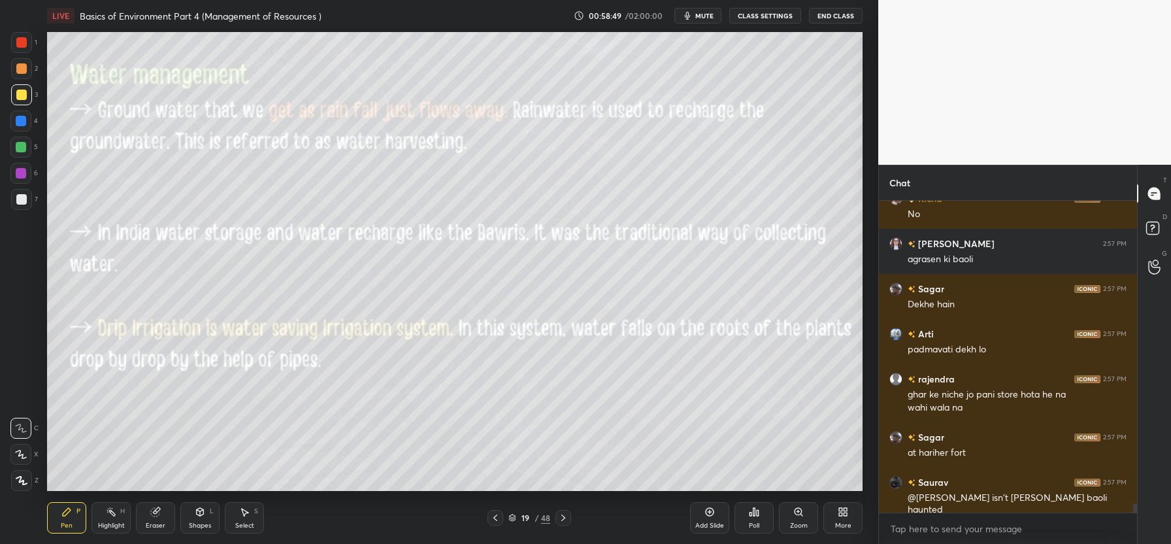
click at [842, 517] on div "More" at bounding box center [842, 517] width 39 height 31
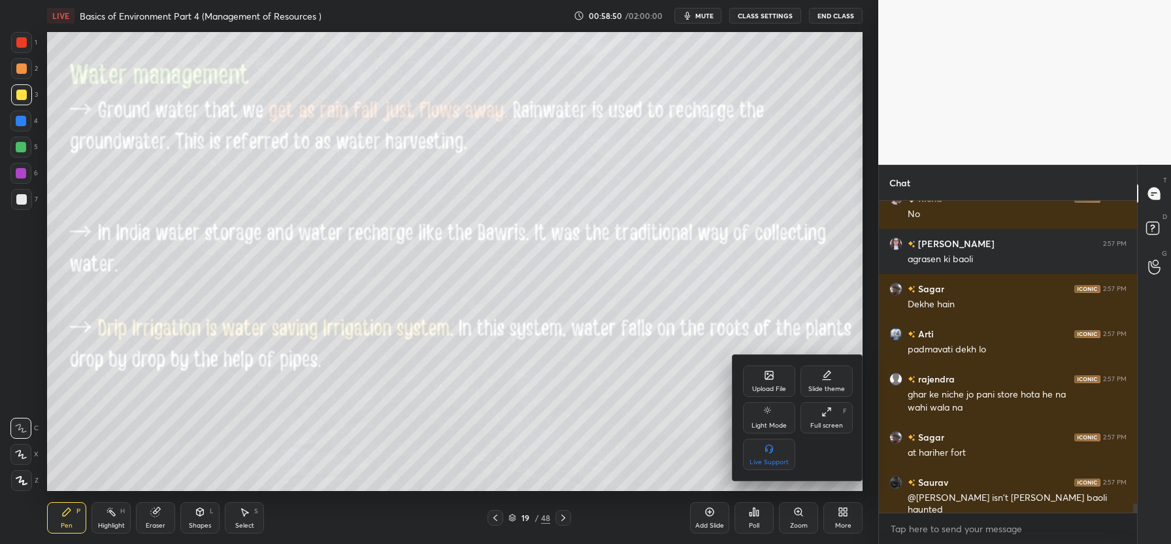
click at [766, 378] on icon at bounding box center [769, 375] width 8 height 8
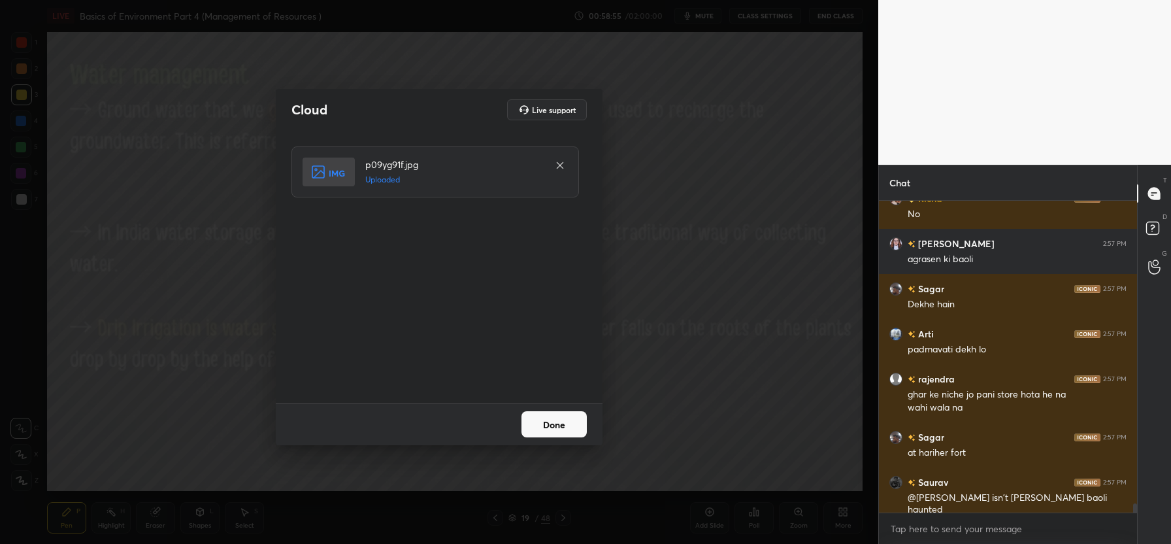
click at [549, 421] on button "Done" at bounding box center [553, 424] width 65 height 26
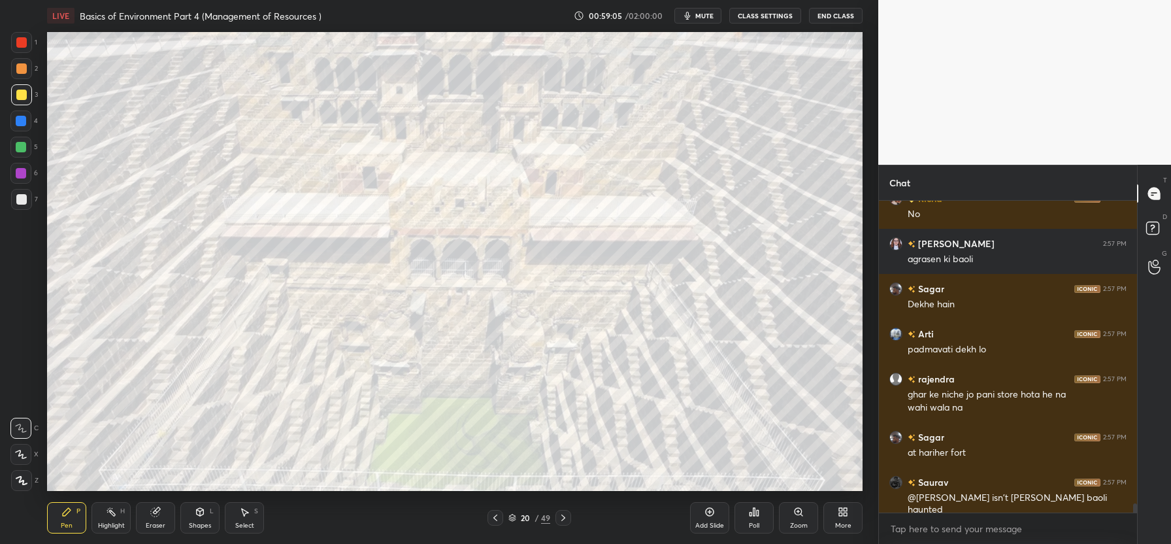
drag, startPoint x: 21, startPoint y: 45, endPoint x: 40, endPoint y: 73, distance: 33.9
click at [20, 44] on div at bounding box center [21, 42] width 10 height 10
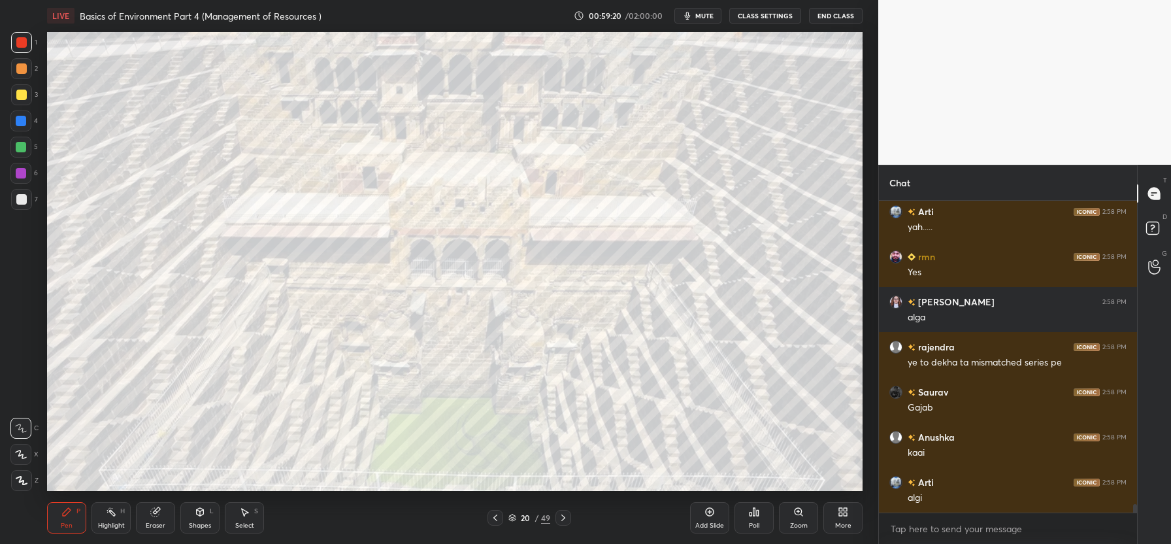
scroll to position [10852, 0]
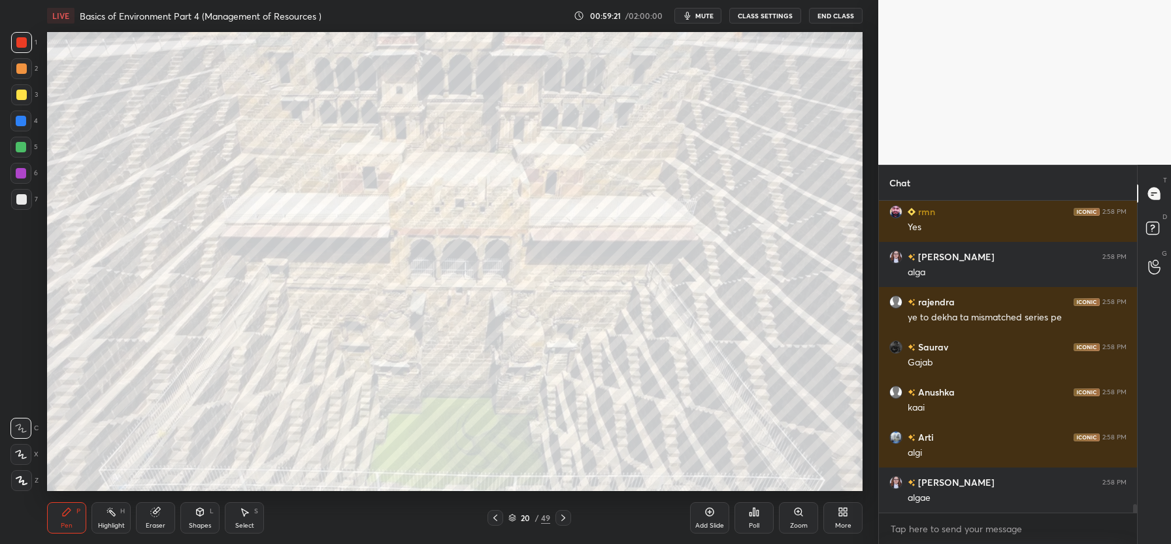
click at [494, 429] on div "Setting up your live class Poll for secs No correct answer Start poll" at bounding box center [455, 261] width 826 height 460
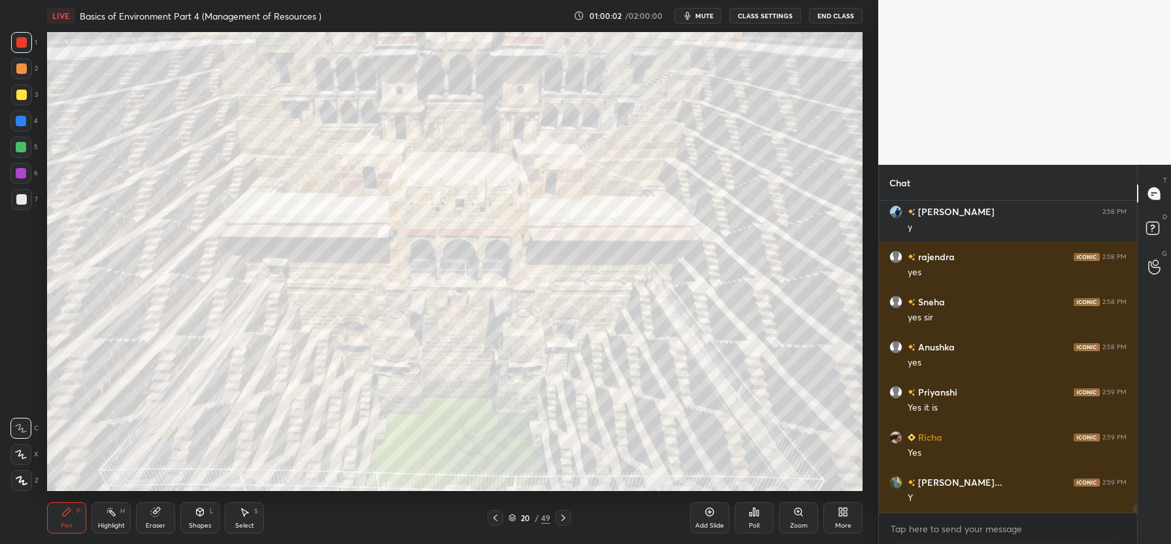
scroll to position [12036, 0]
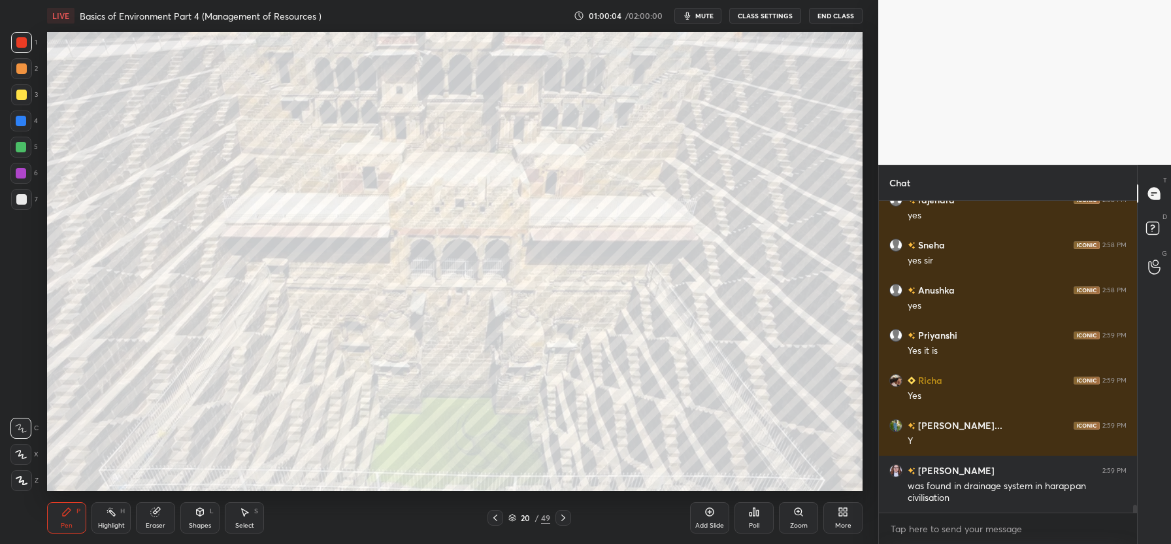
click at [502, 516] on div at bounding box center [495, 518] width 16 height 16
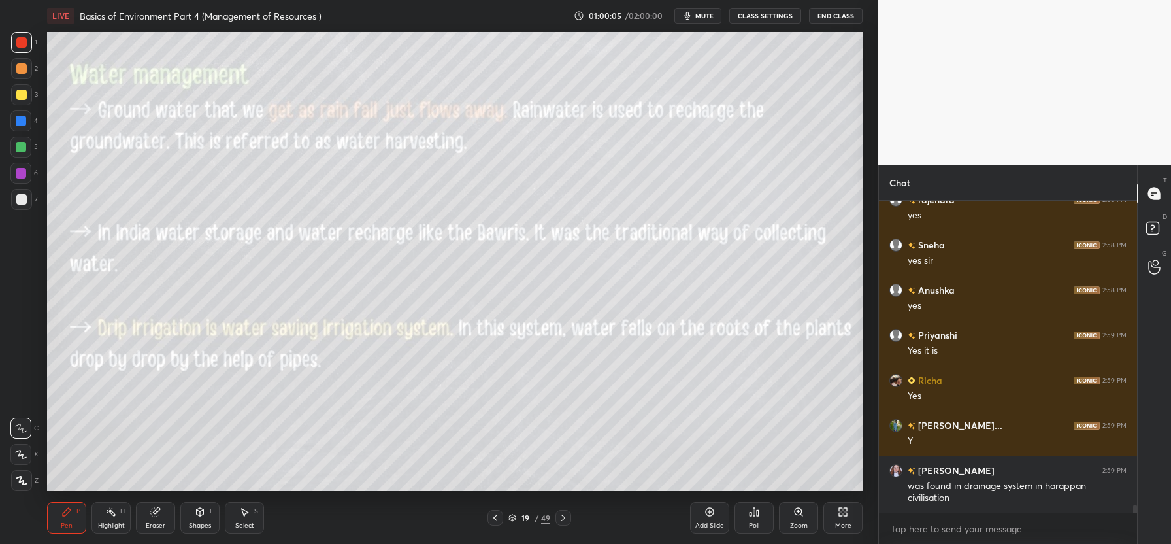
click at [569, 522] on div at bounding box center [563, 518] width 16 height 16
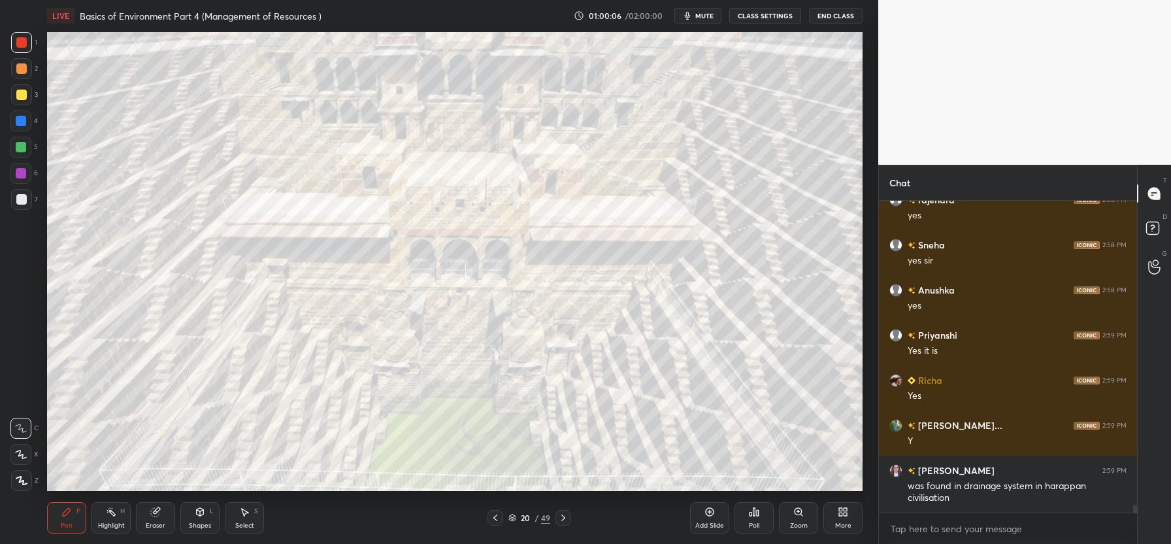
click at [501, 520] on div at bounding box center [495, 518] width 16 height 16
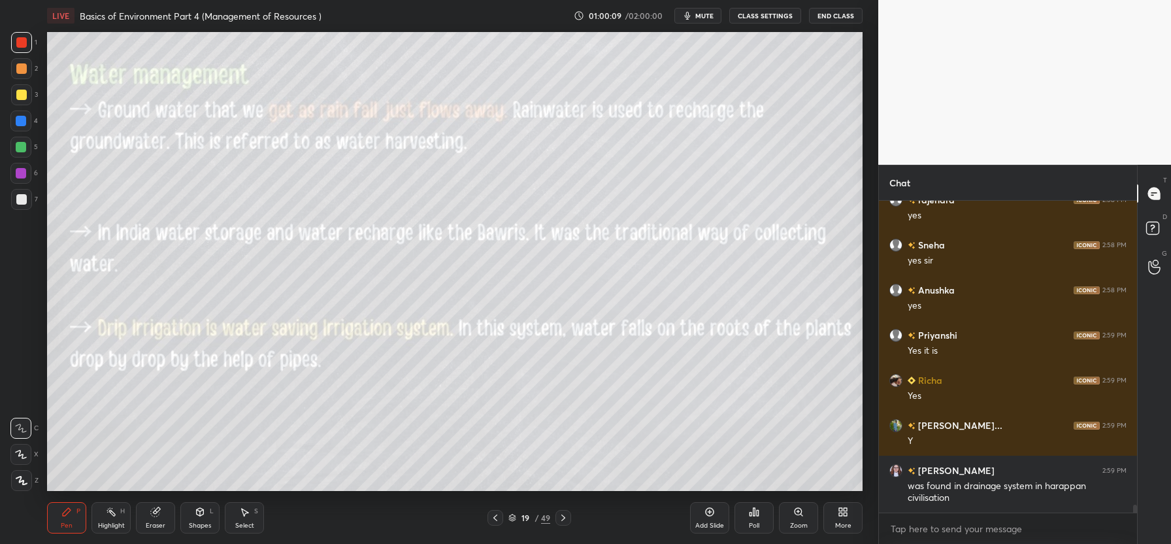
scroll to position [12081, 0]
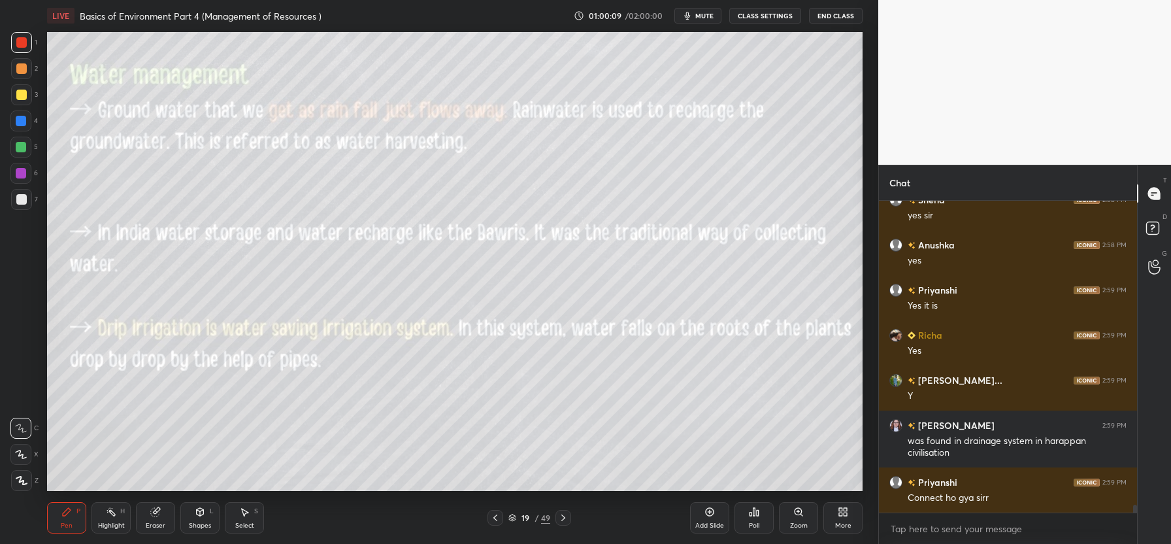
click at [24, 95] on div at bounding box center [21, 95] width 10 height 10
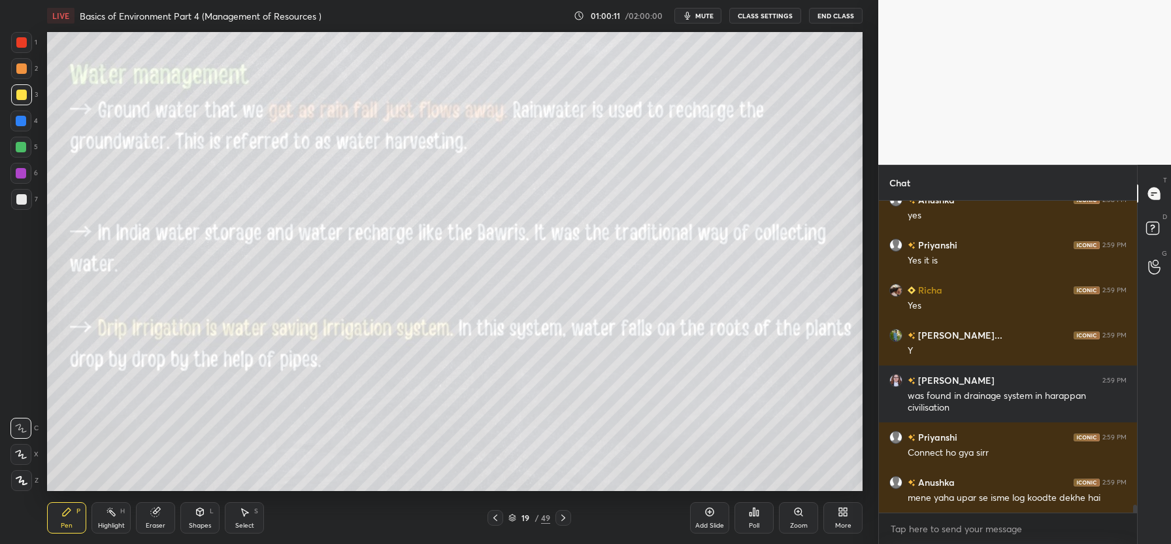
click at [710, 513] on icon at bounding box center [709, 511] width 10 height 10
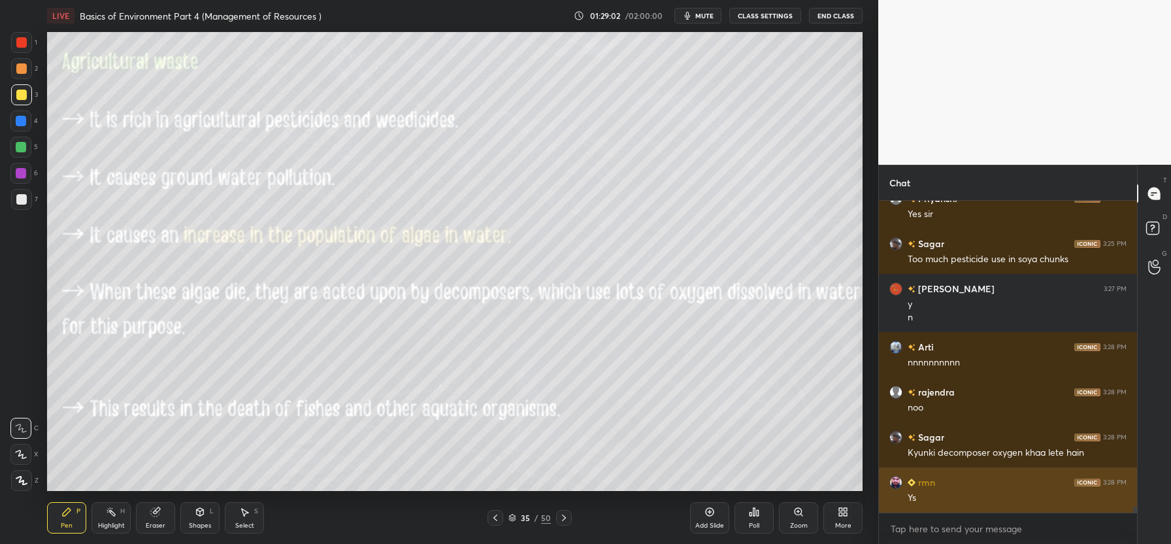
scroll to position [16806, 0]
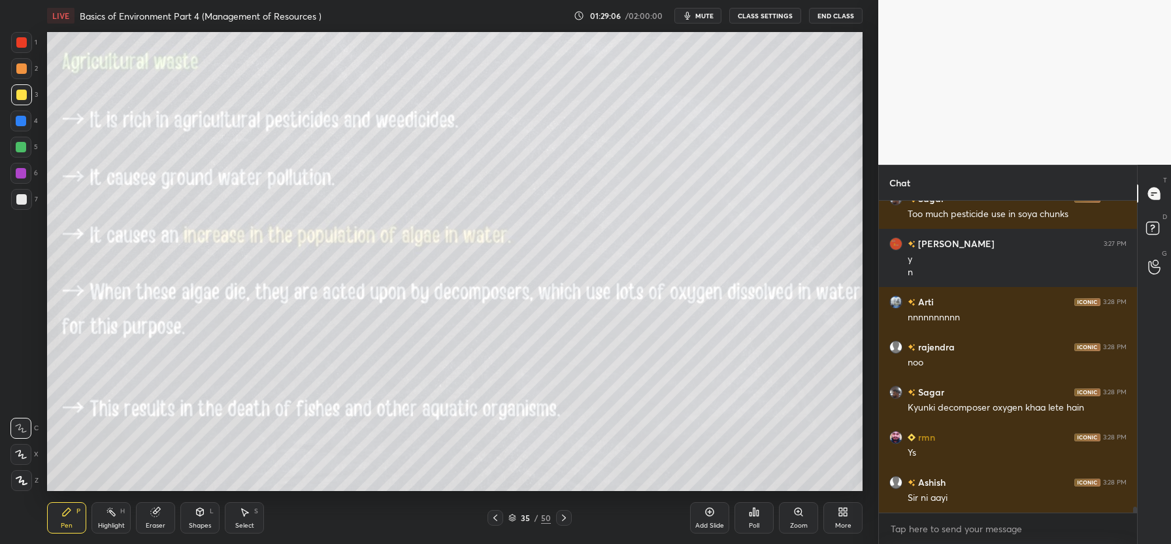
click at [707, 519] on div "Add Slide" at bounding box center [709, 517] width 39 height 31
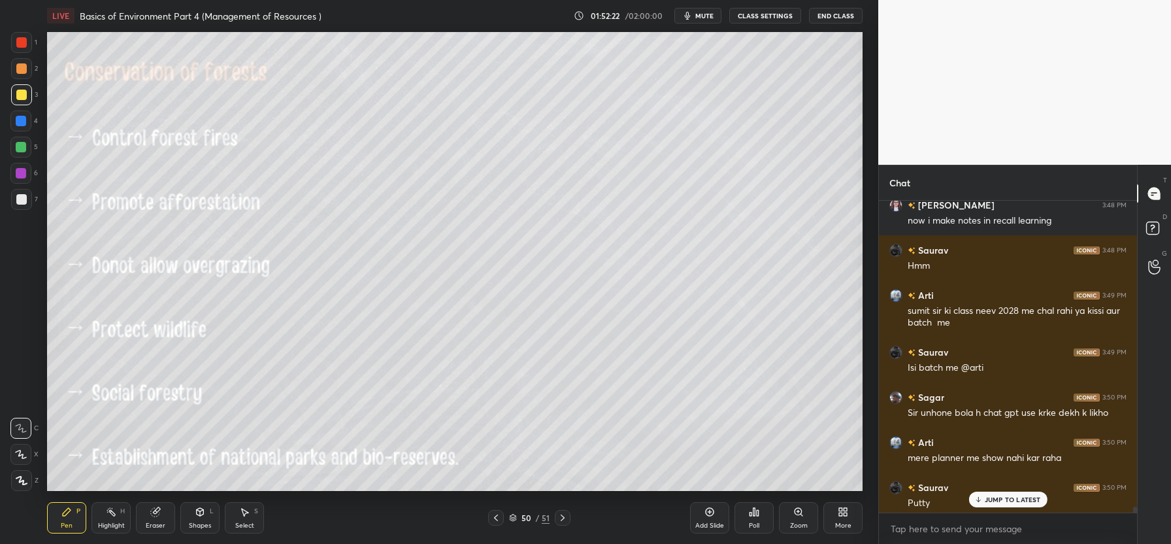
scroll to position [21553, 0]
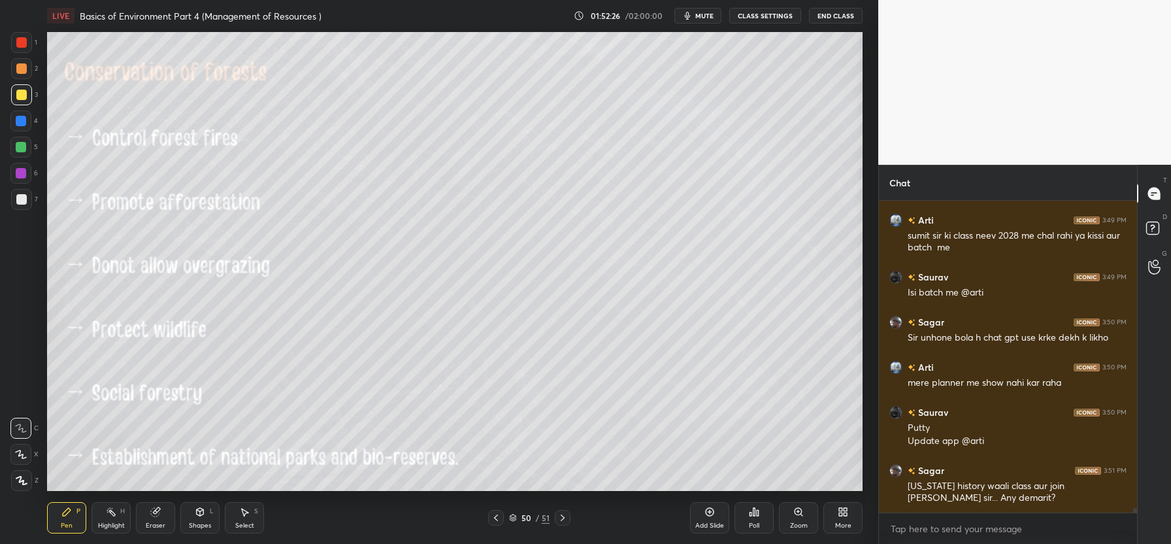
click at [563, 515] on icon at bounding box center [562, 517] width 10 height 10
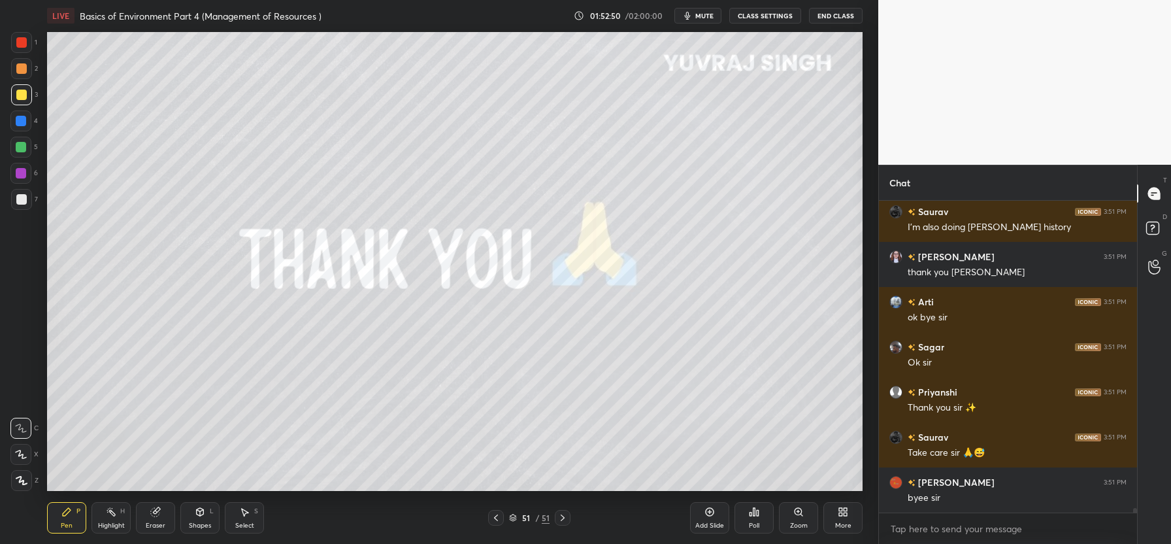
scroll to position [21914, 0]
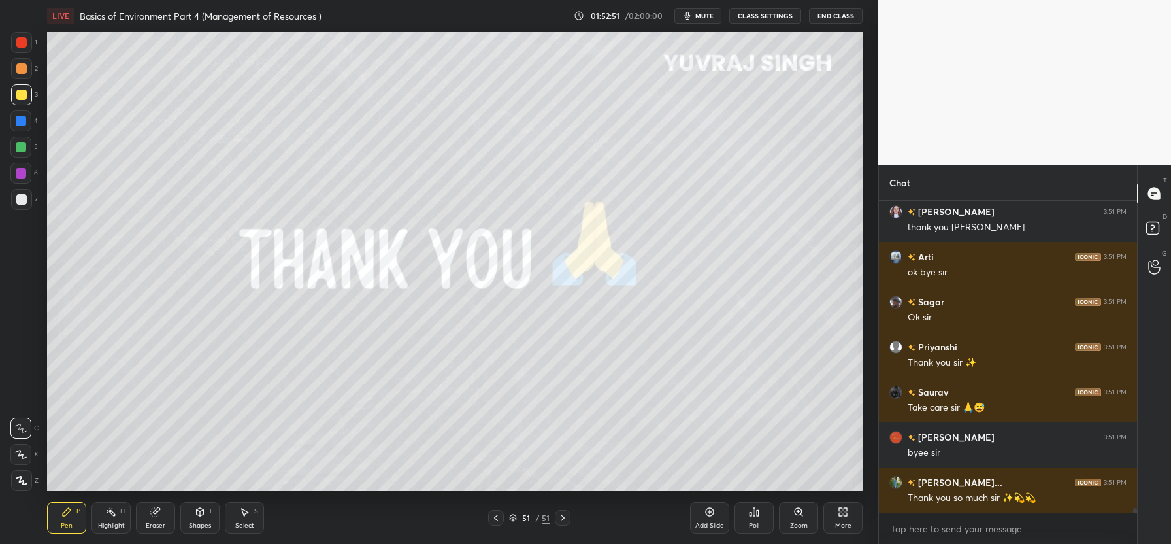
click at [835, 20] on button "End Class" at bounding box center [836, 16] width 54 height 16
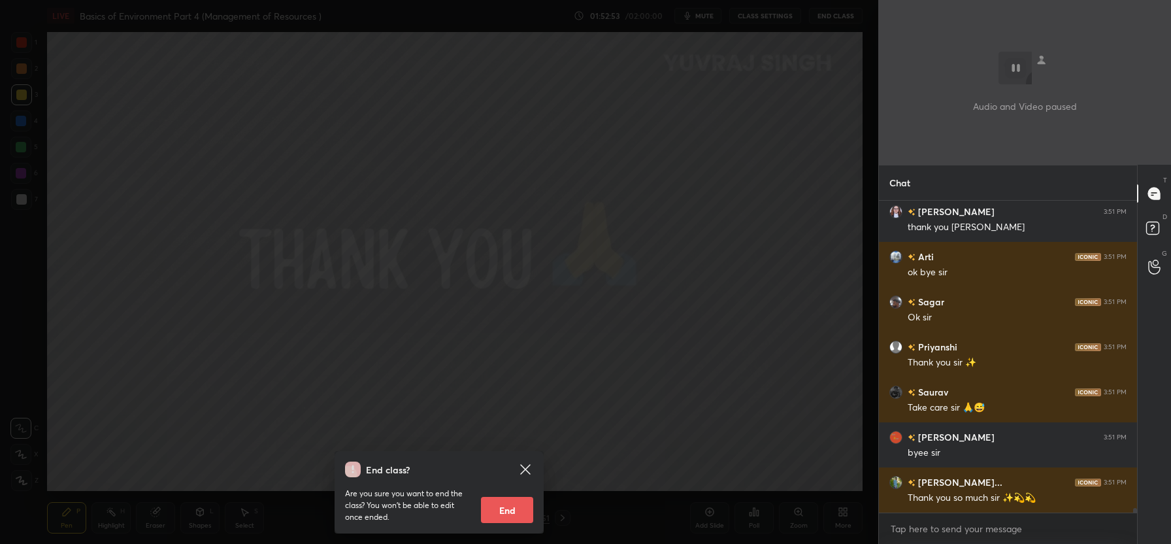
click at [513, 510] on button "End" at bounding box center [507, 510] width 52 height 26
type textarea "x"
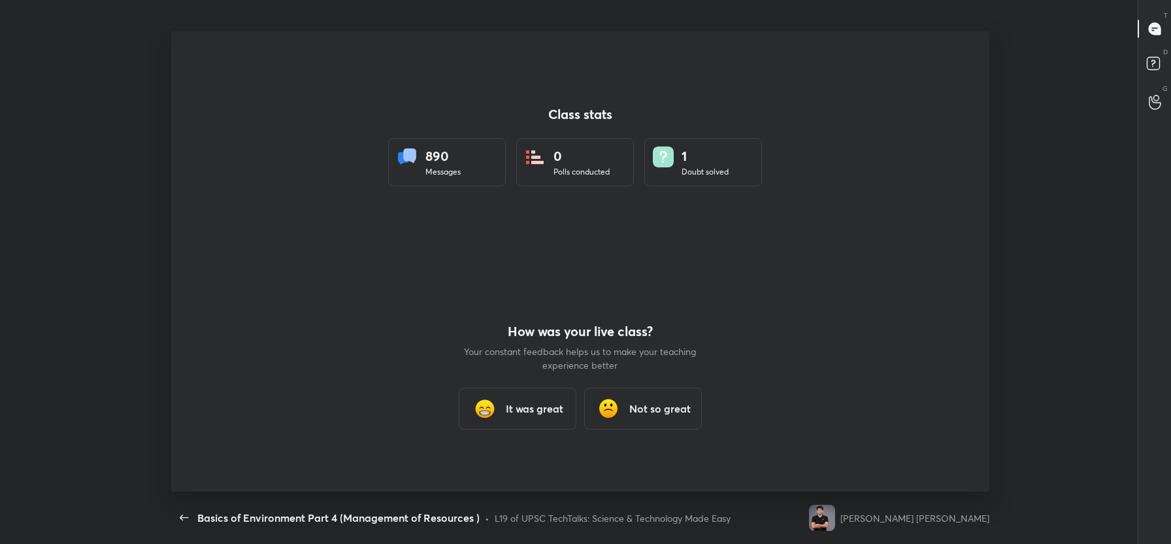
scroll to position [0, 0]
click at [538, 412] on h3 "It was great" at bounding box center [535, 409] width 58 height 16
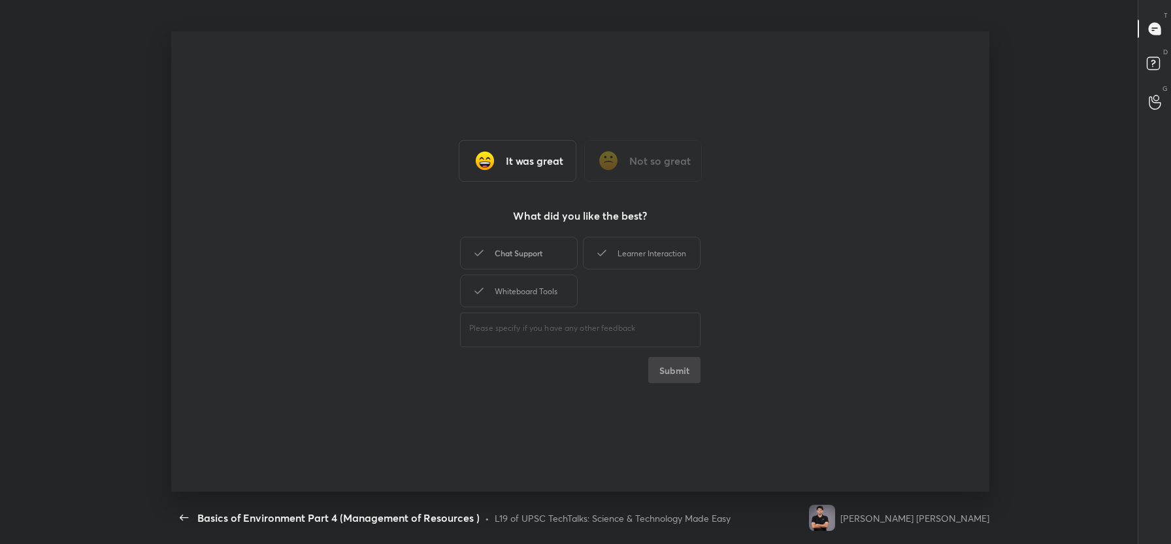
click at [524, 263] on div "Chat Support" at bounding box center [519, 253] width 118 height 33
click at [636, 256] on div "Learner Interaction" at bounding box center [642, 253] width 118 height 33
click at [521, 305] on div "Whiteboard Tools" at bounding box center [519, 290] width 118 height 33
click at [682, 373] on button "Submit" at bounding box center [674, 370] width 52 height 26
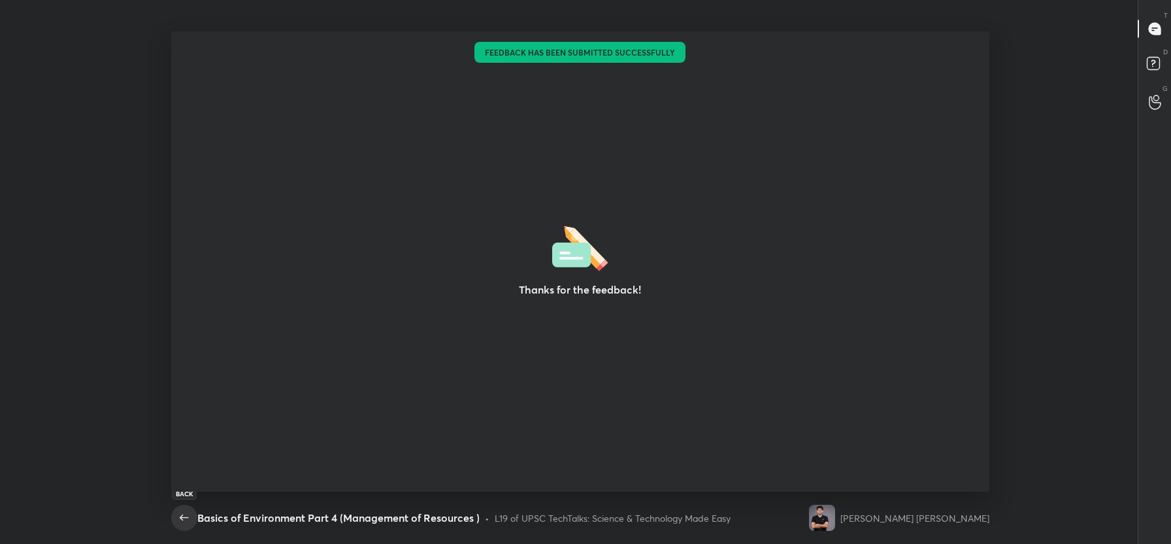
click at [182, 514] on icon "button" at bounding box center [184, 518] width 16 height 16
